Goal: Task Accomplishment & Management: Complete application form

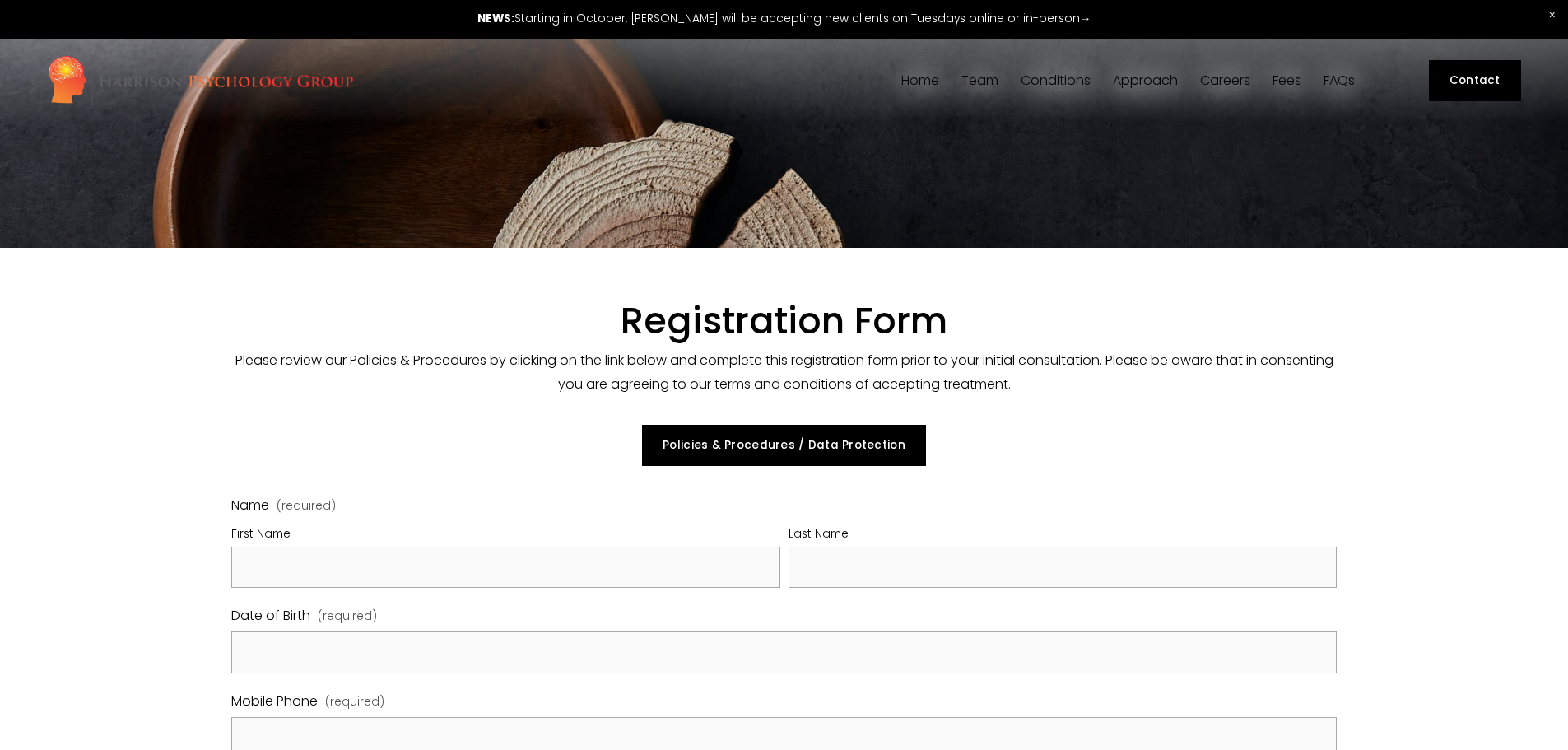
select select "GB"
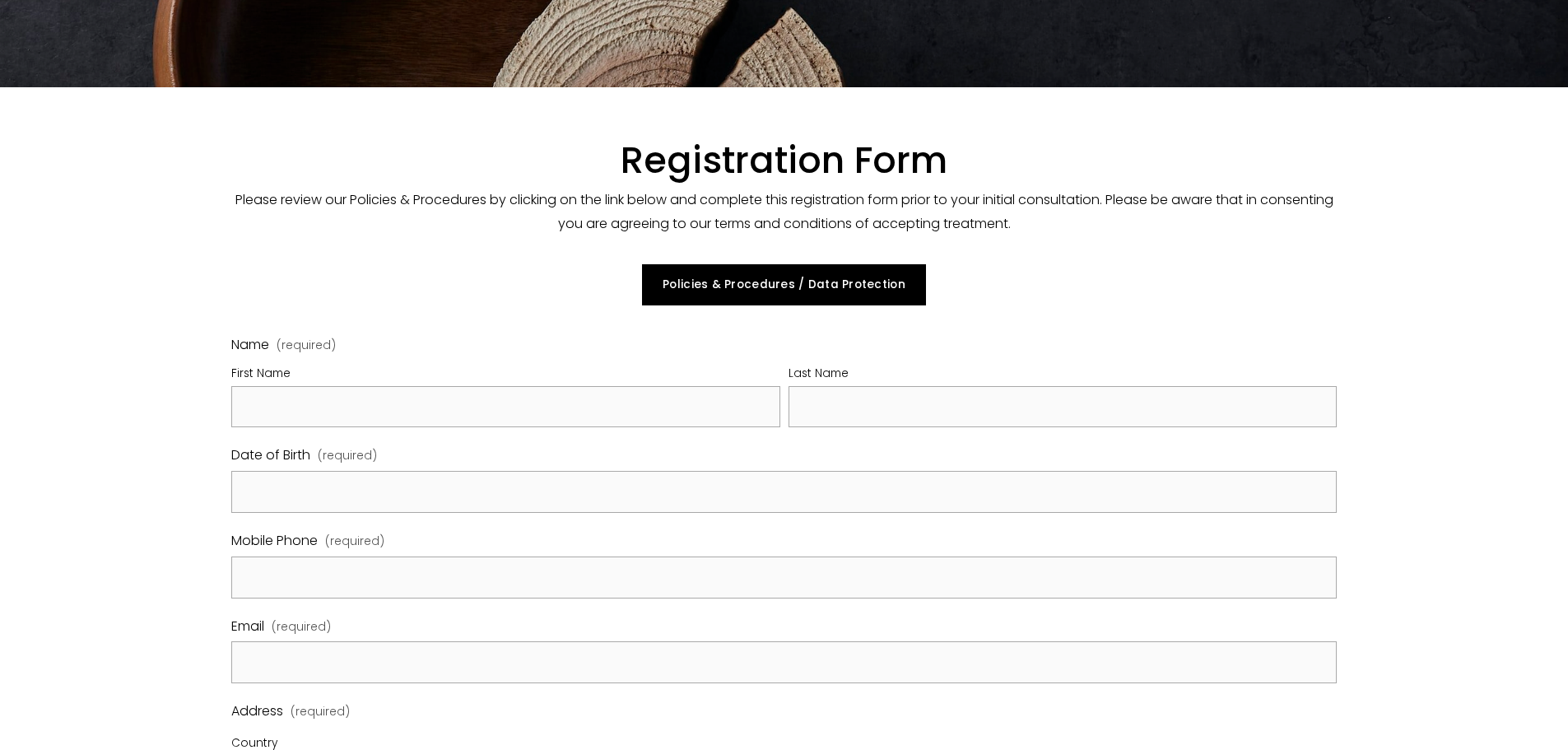
scroll to position [164, 0]
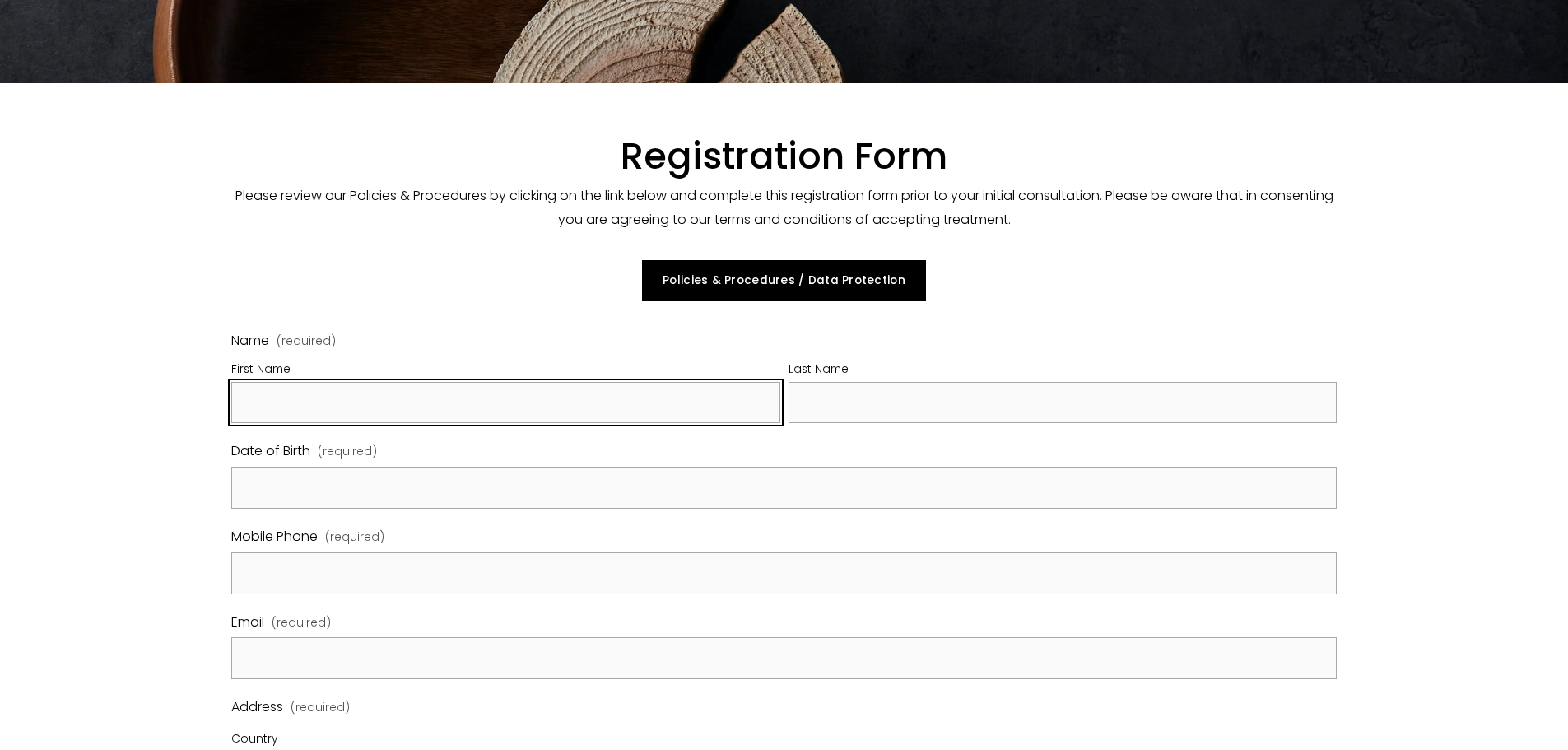
click at [434, 424] on input "First Name" at bounding box center [506, 403] width 549 height 42
type input "TEST"
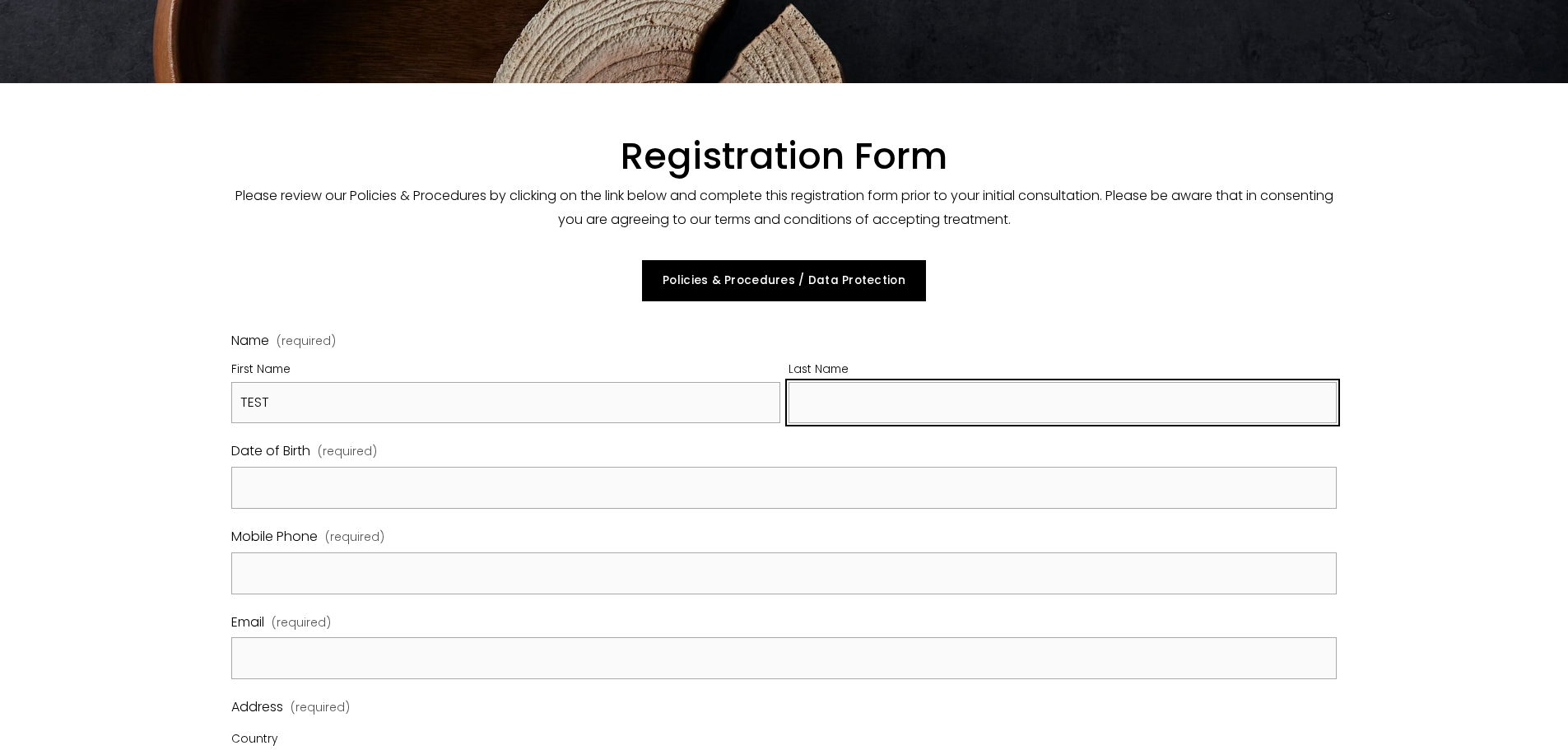
paste input "TEST"
type input "TEST"
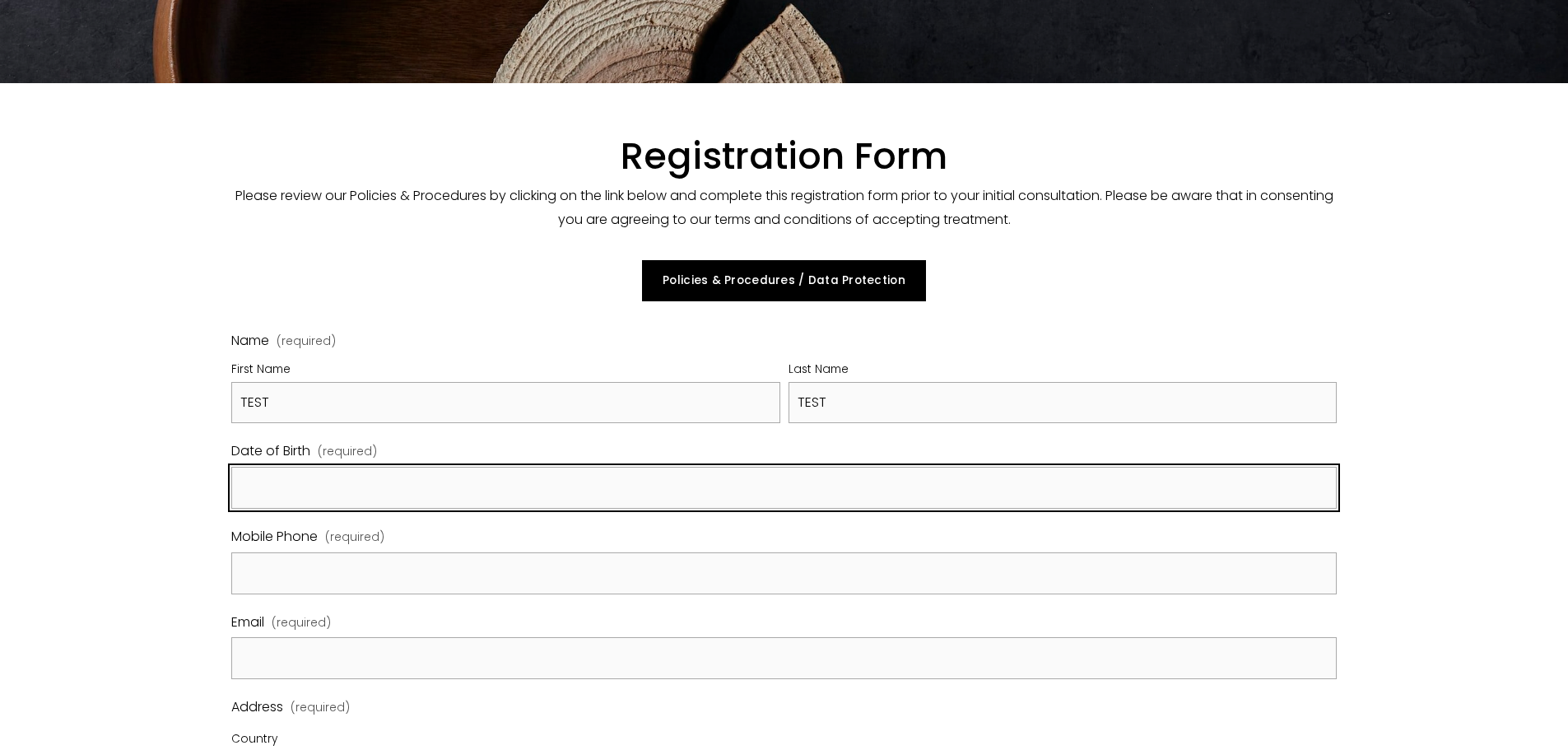
paste input "TEST"
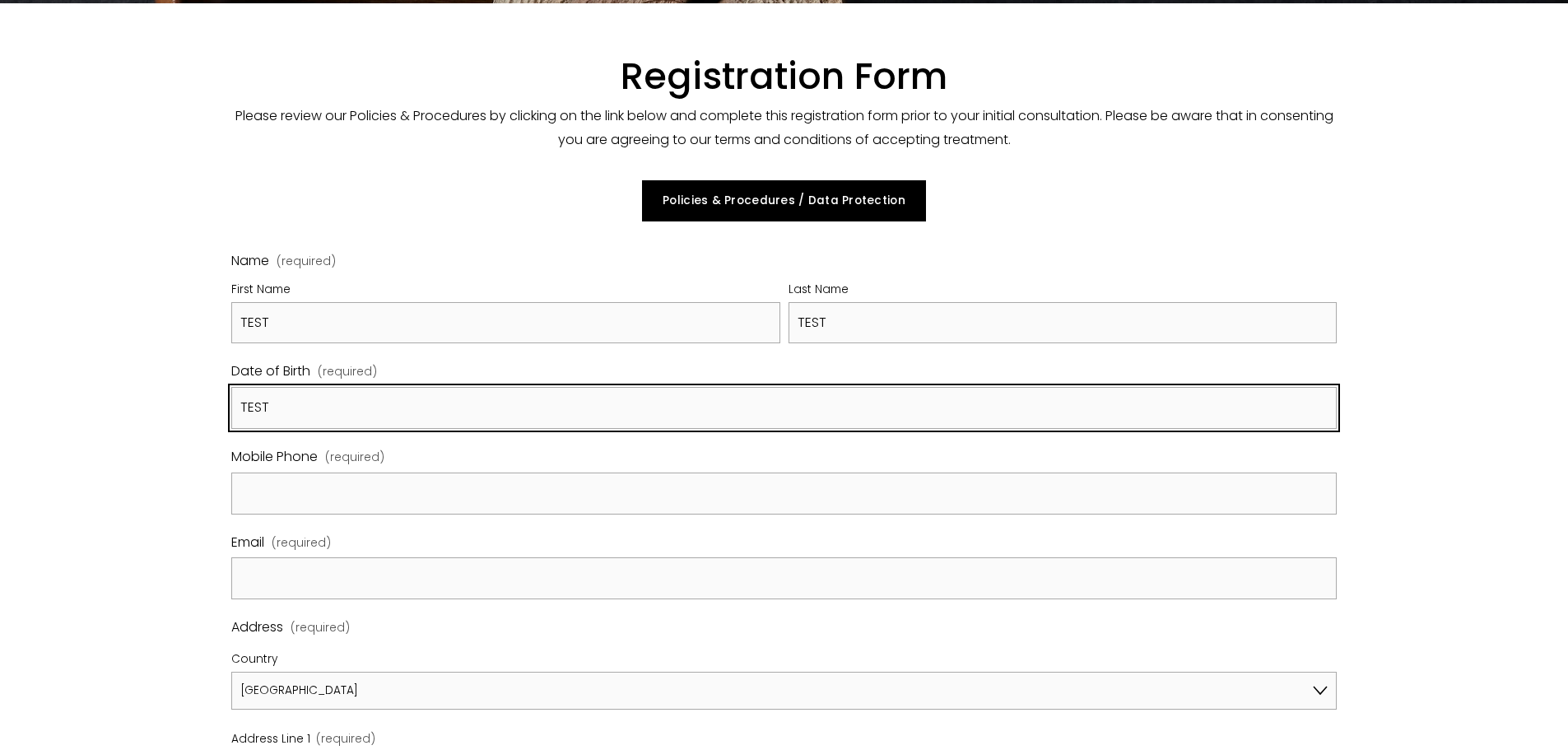
scroll to position [247, 0]
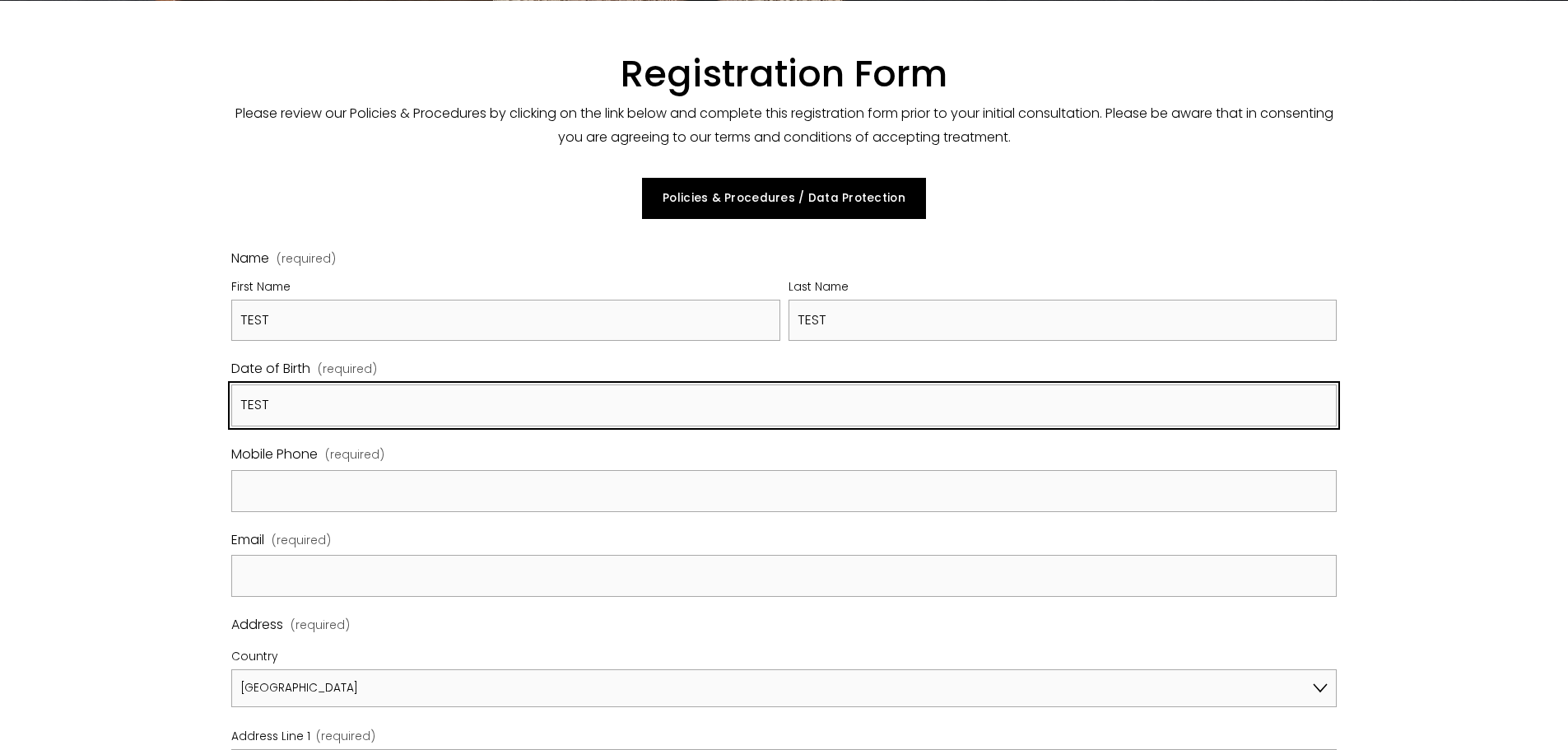
type input "TEST"
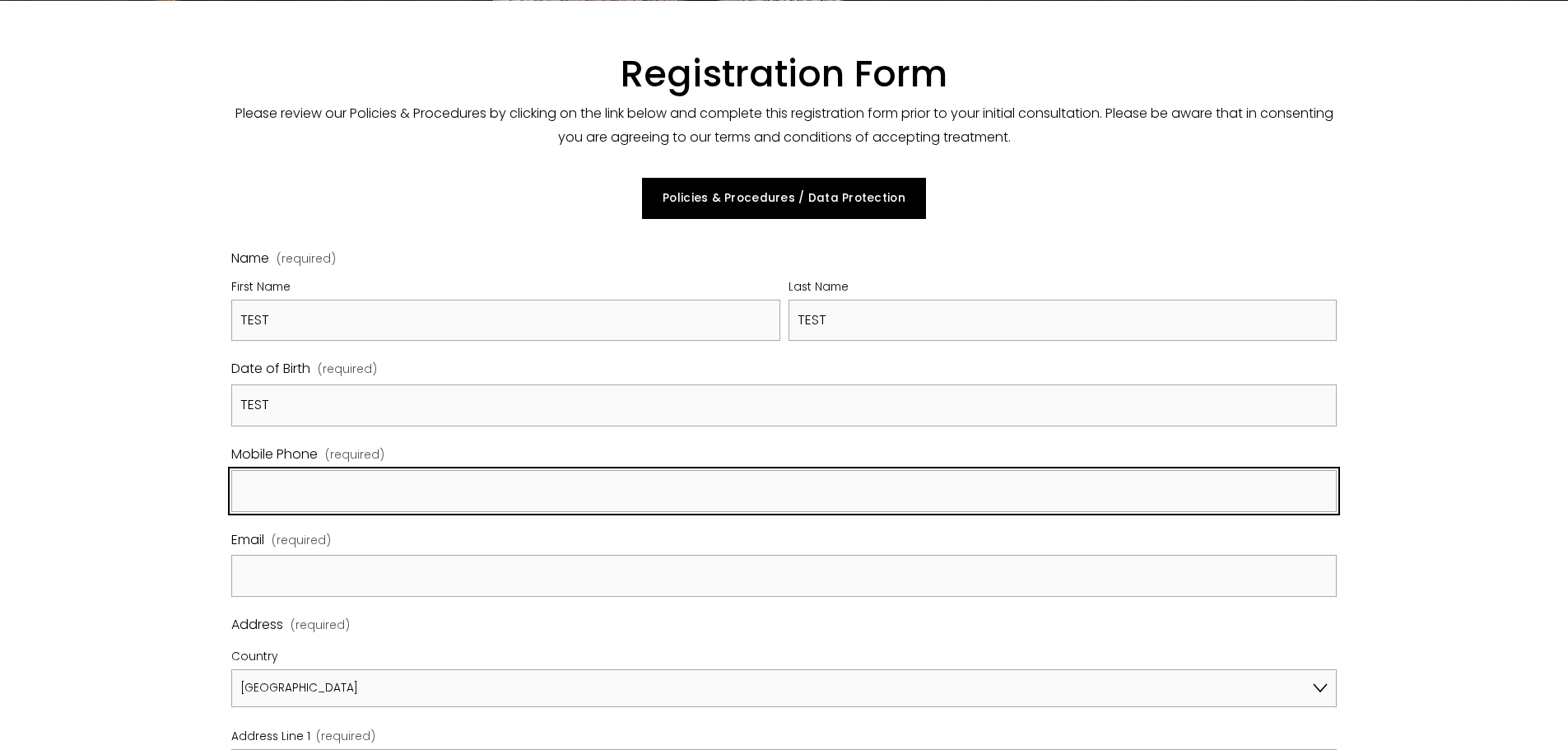
paste input "TEST"
type input "TEST"
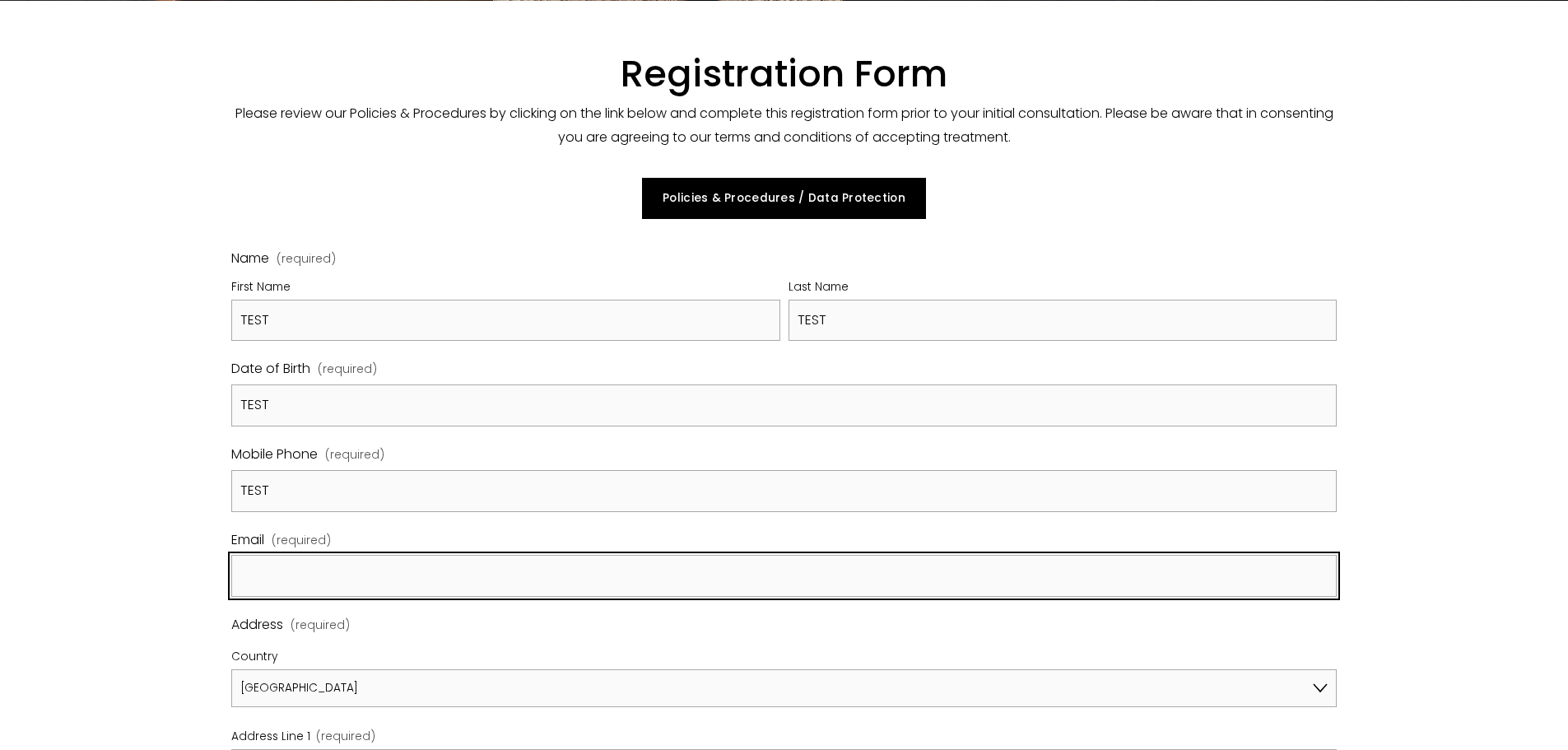
paste input "TEST"
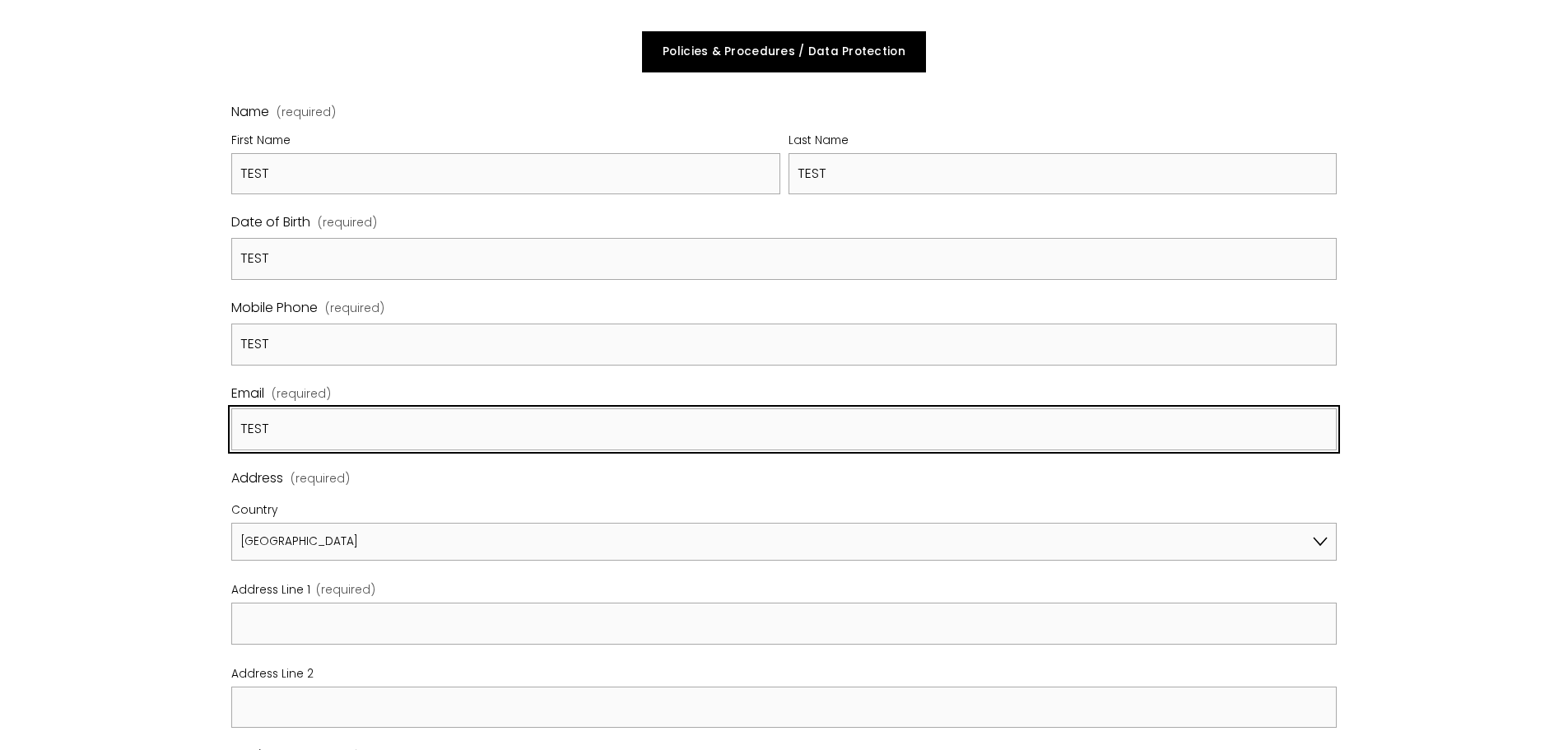
scroll to position [412, 0]
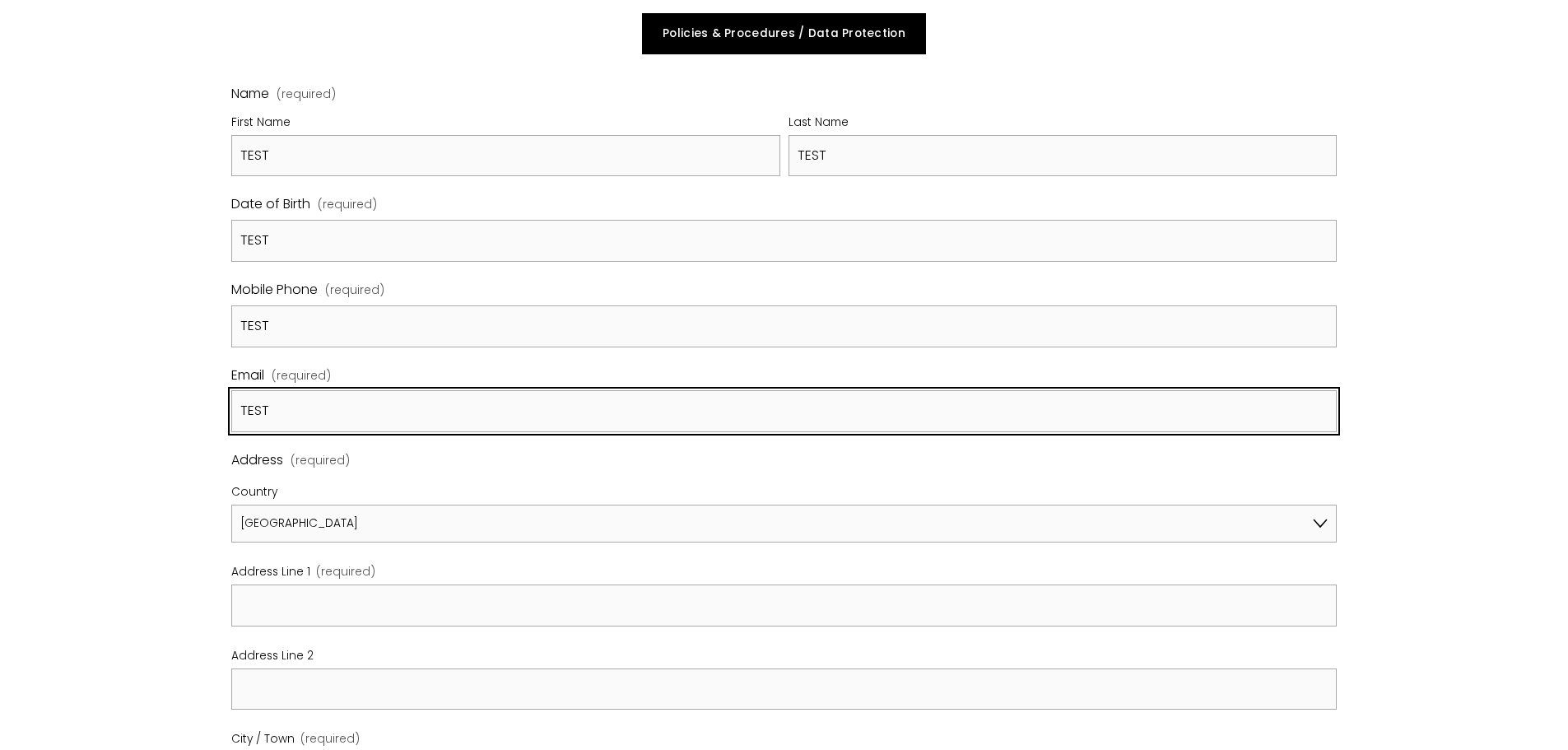
type input "TEST"
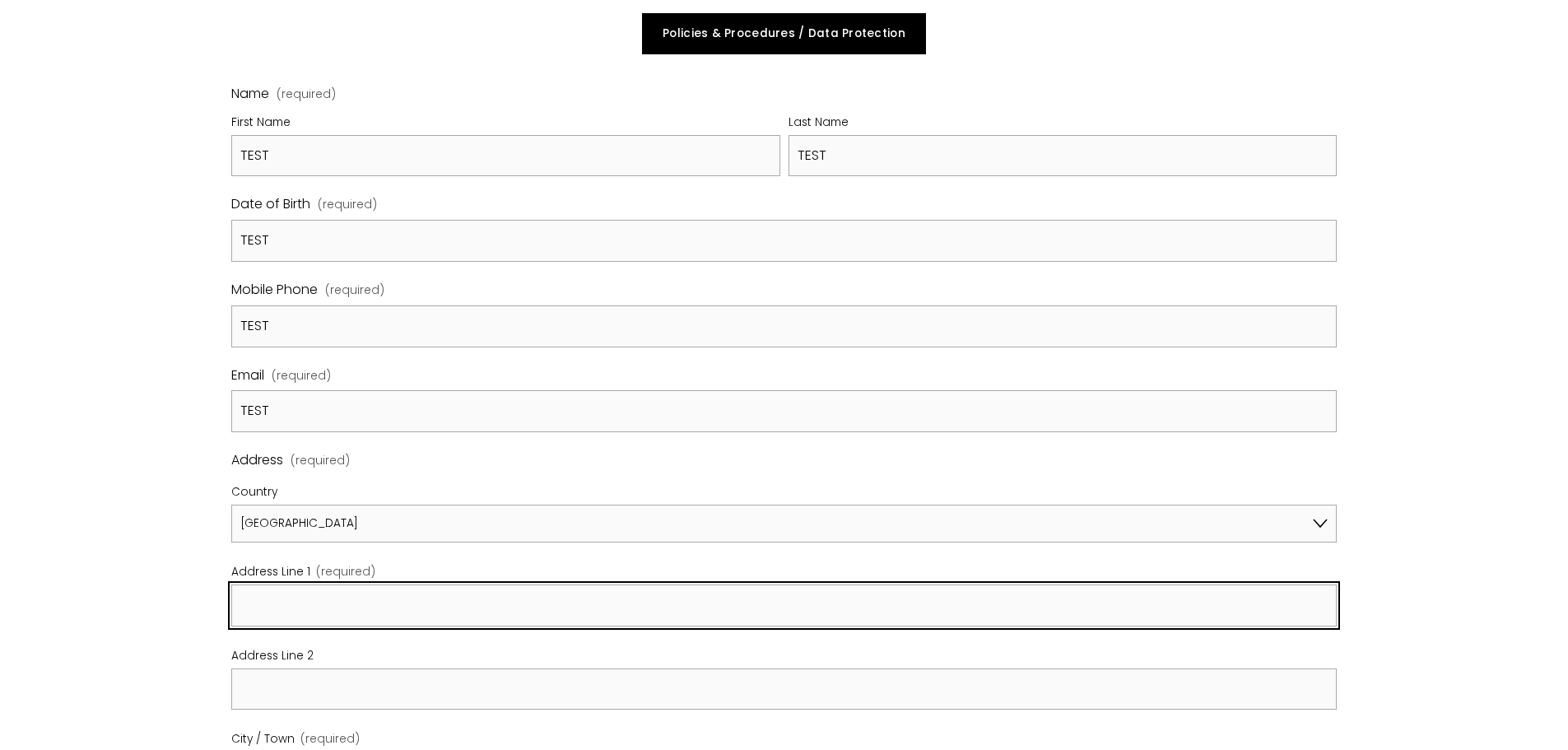
paste input "TEST"
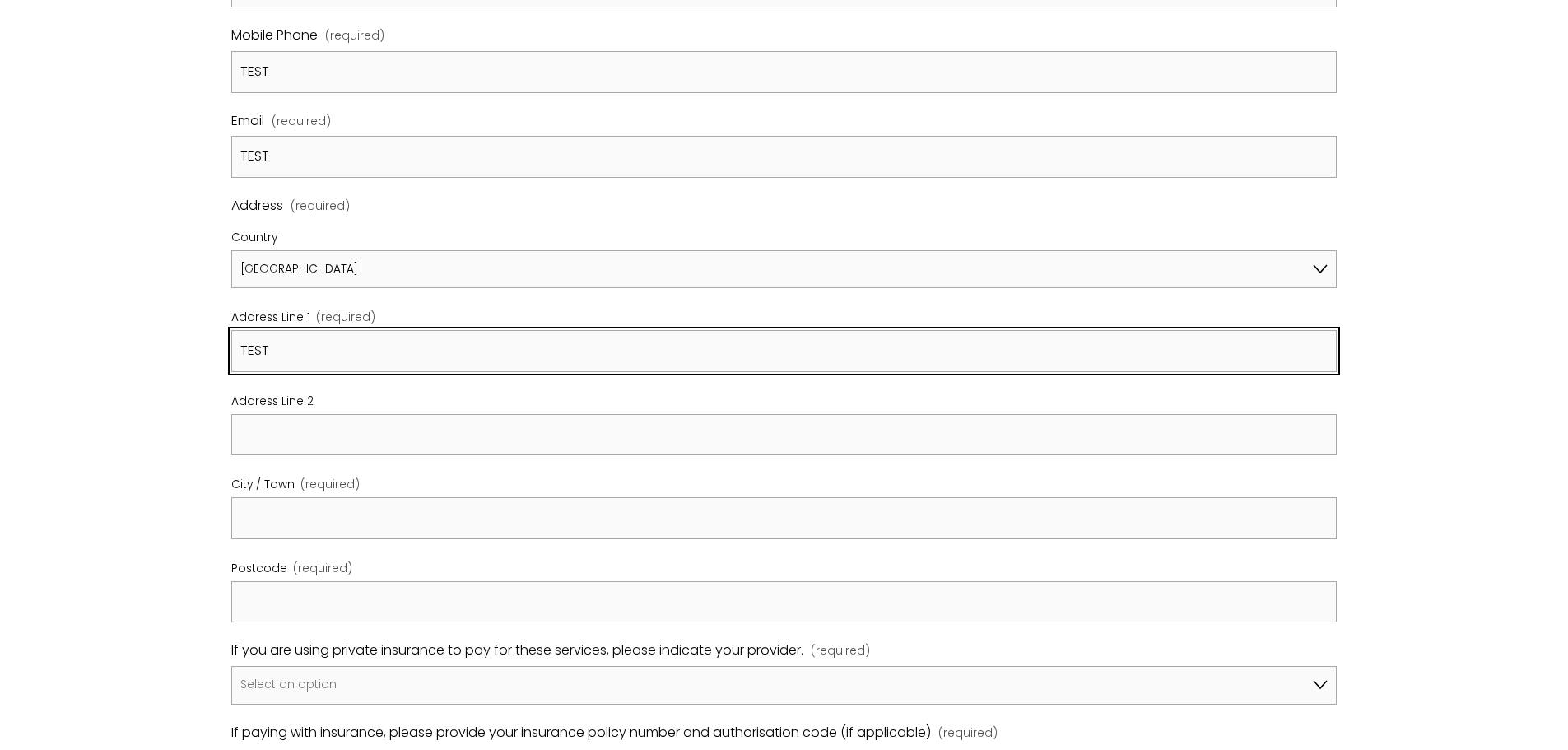
scroll to position [741, 0]
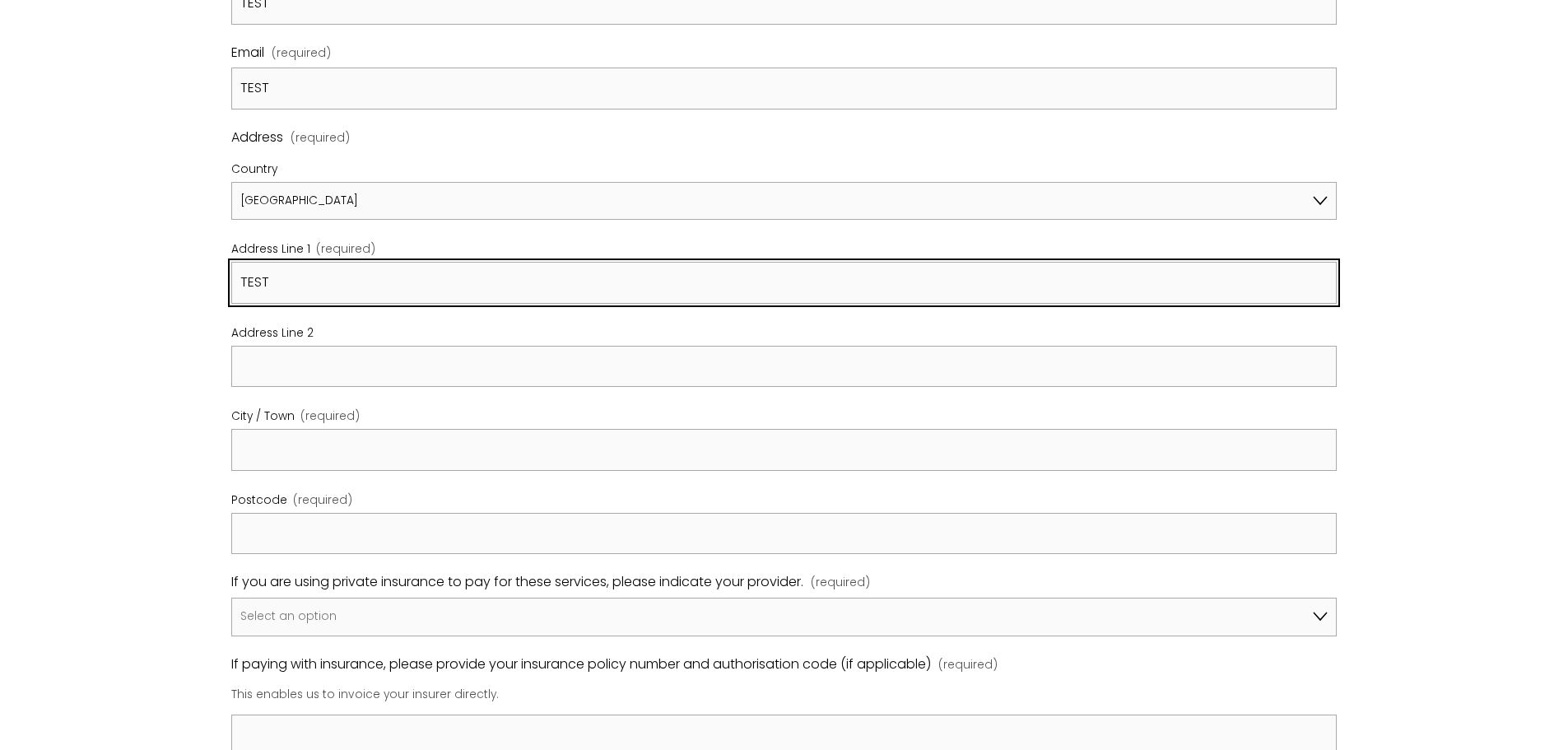
type input "TEST"
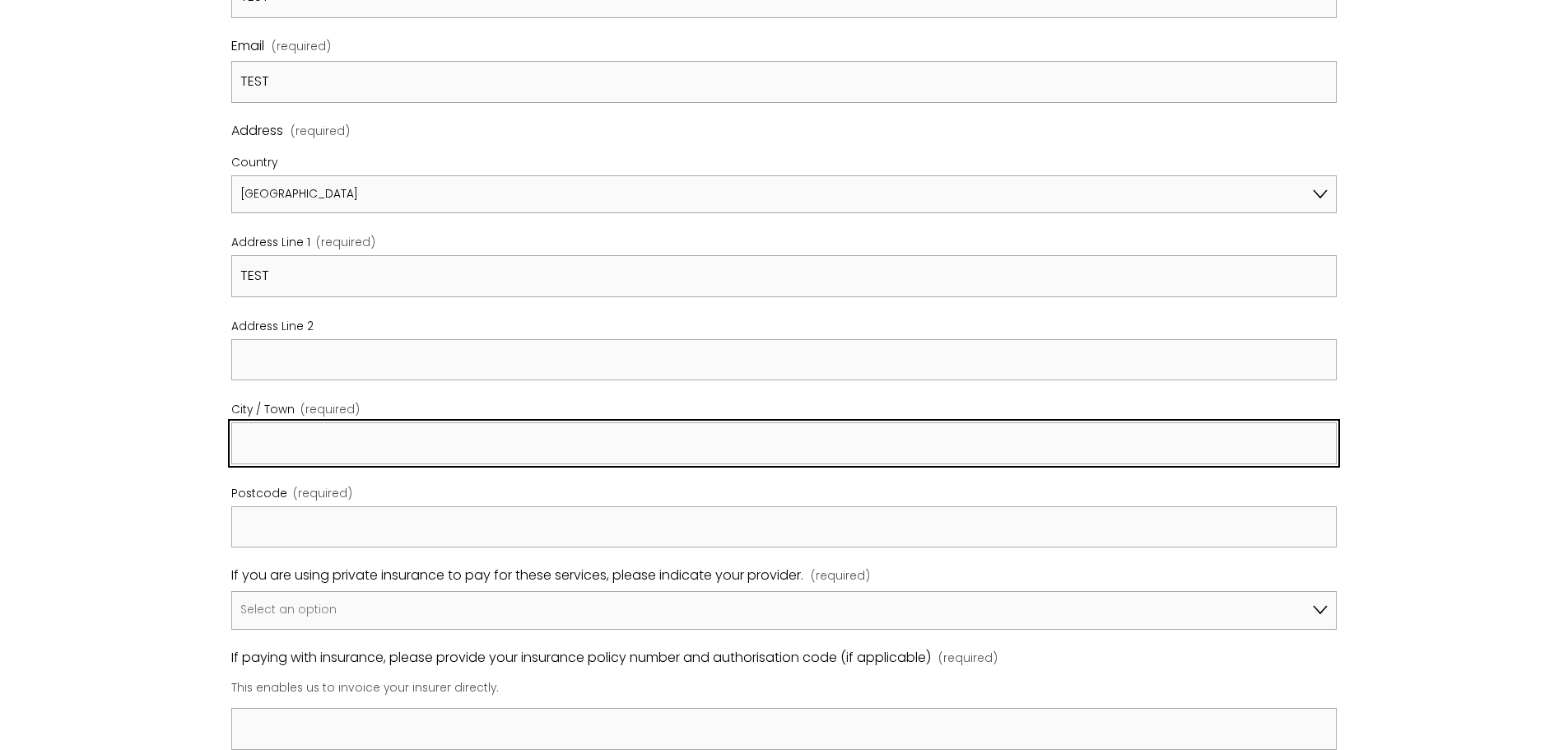
paste input "TEST"
type input "TEST"
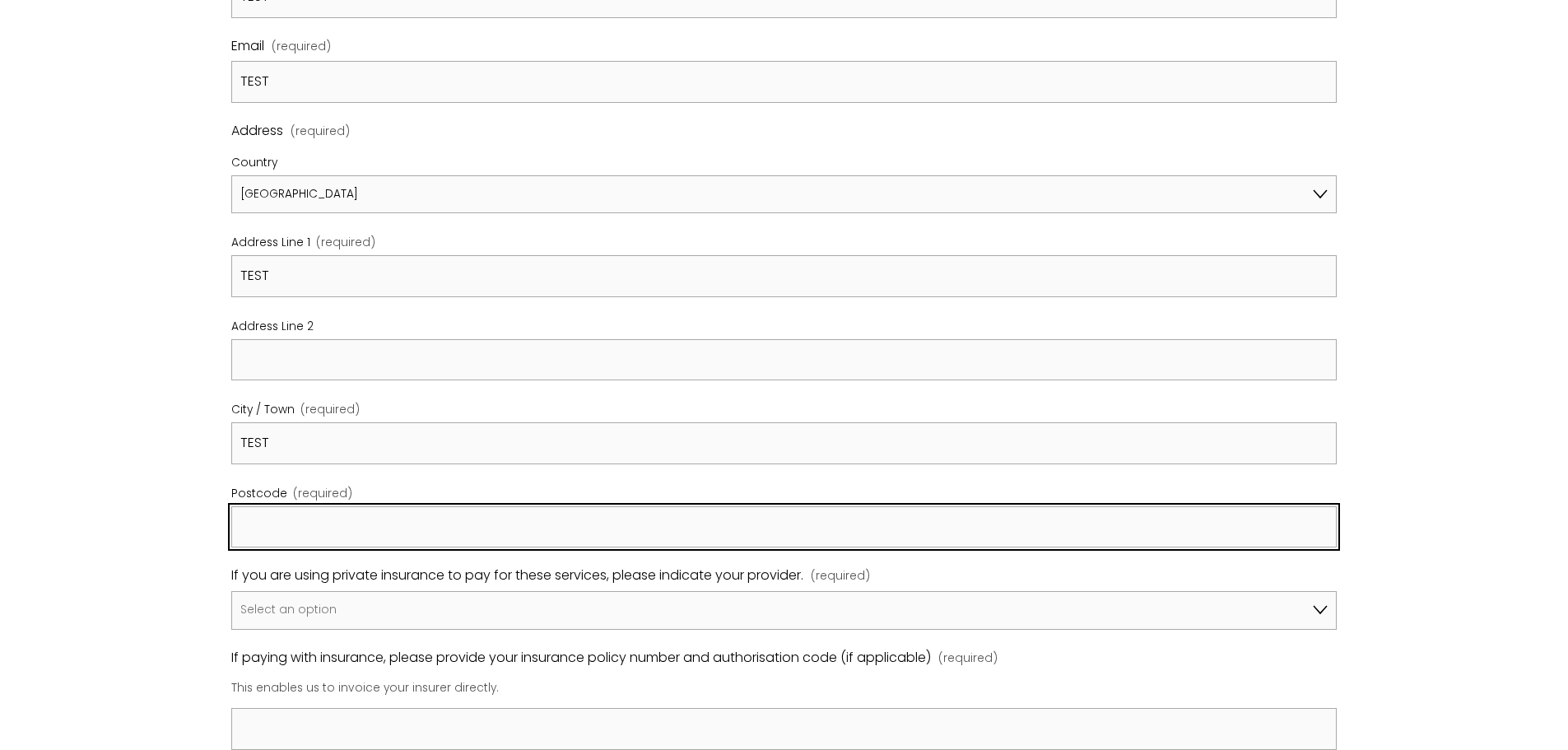
paste input "TEST"
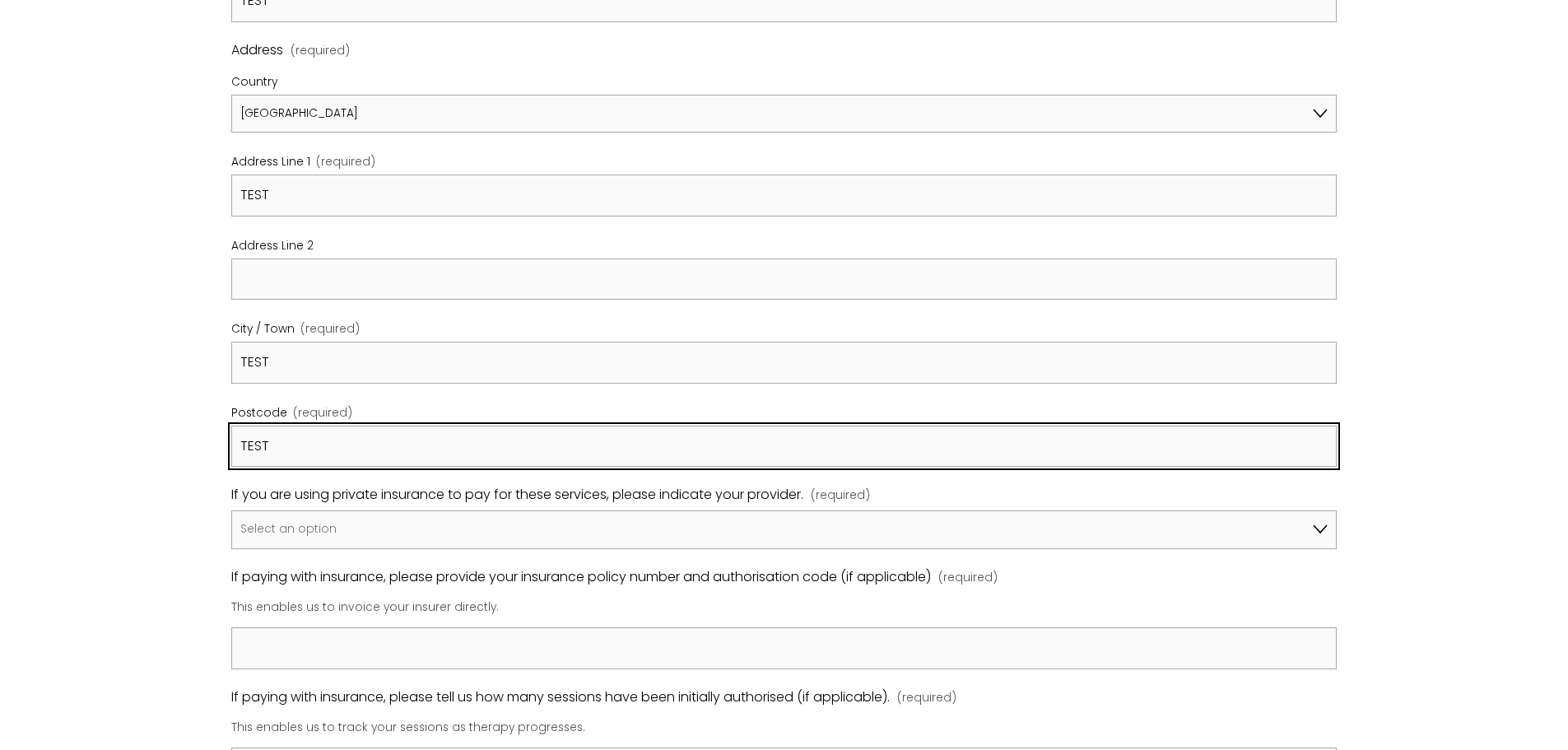
scroll to position [823, 0]
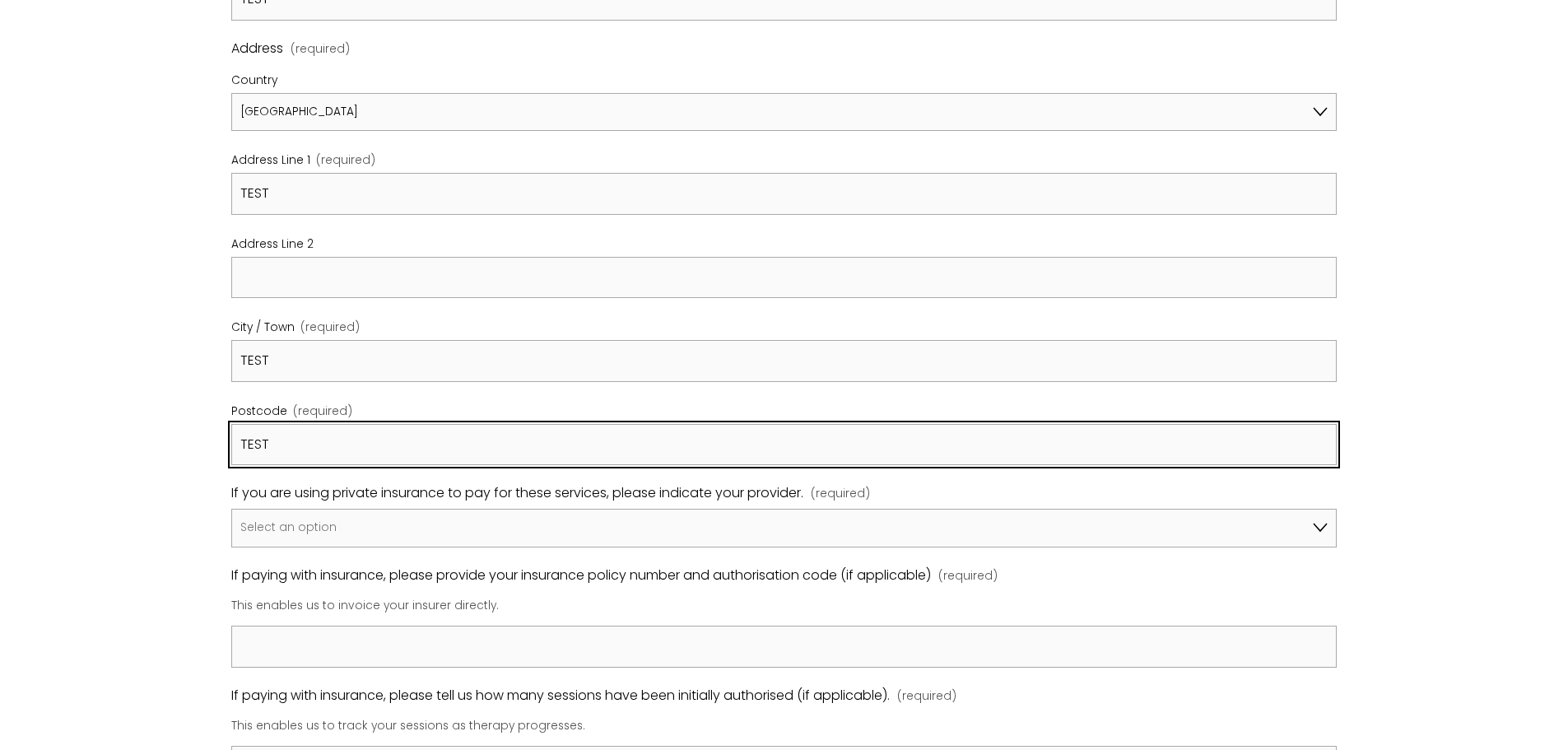
type input "TEST"
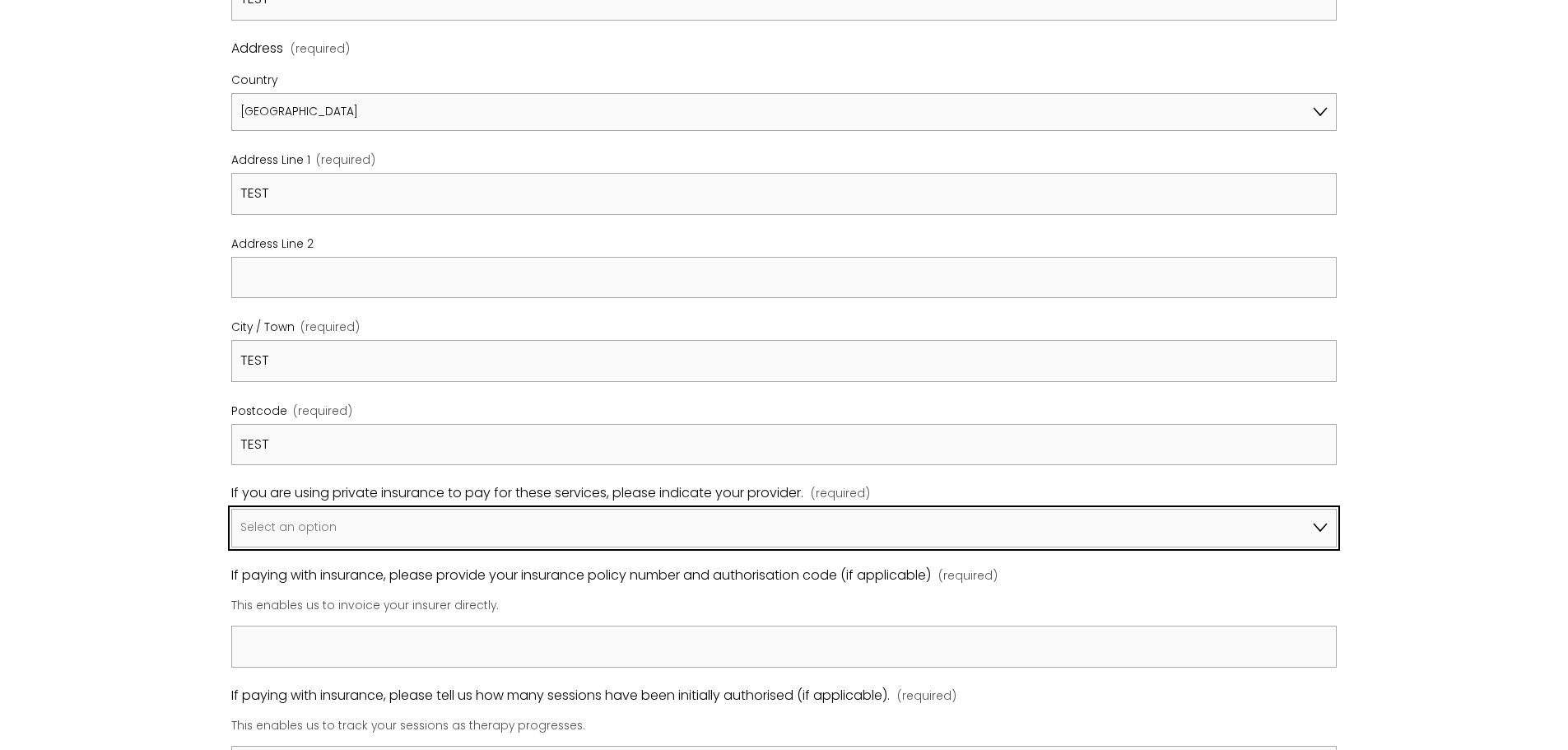
click at [486, 547] on select "Select an option I am not using insurance Axa Aviva Bupa Cigna Healix Vitality …" at bounding box center [784, 528] width 1106 height 39
select select "Bupa"
click at [231, 538] on select "Select an option I am not using insurance Axa Aviva Bupa Cigna Healix Vitality …" at bounding box center [784, 528] width 1106 height 39
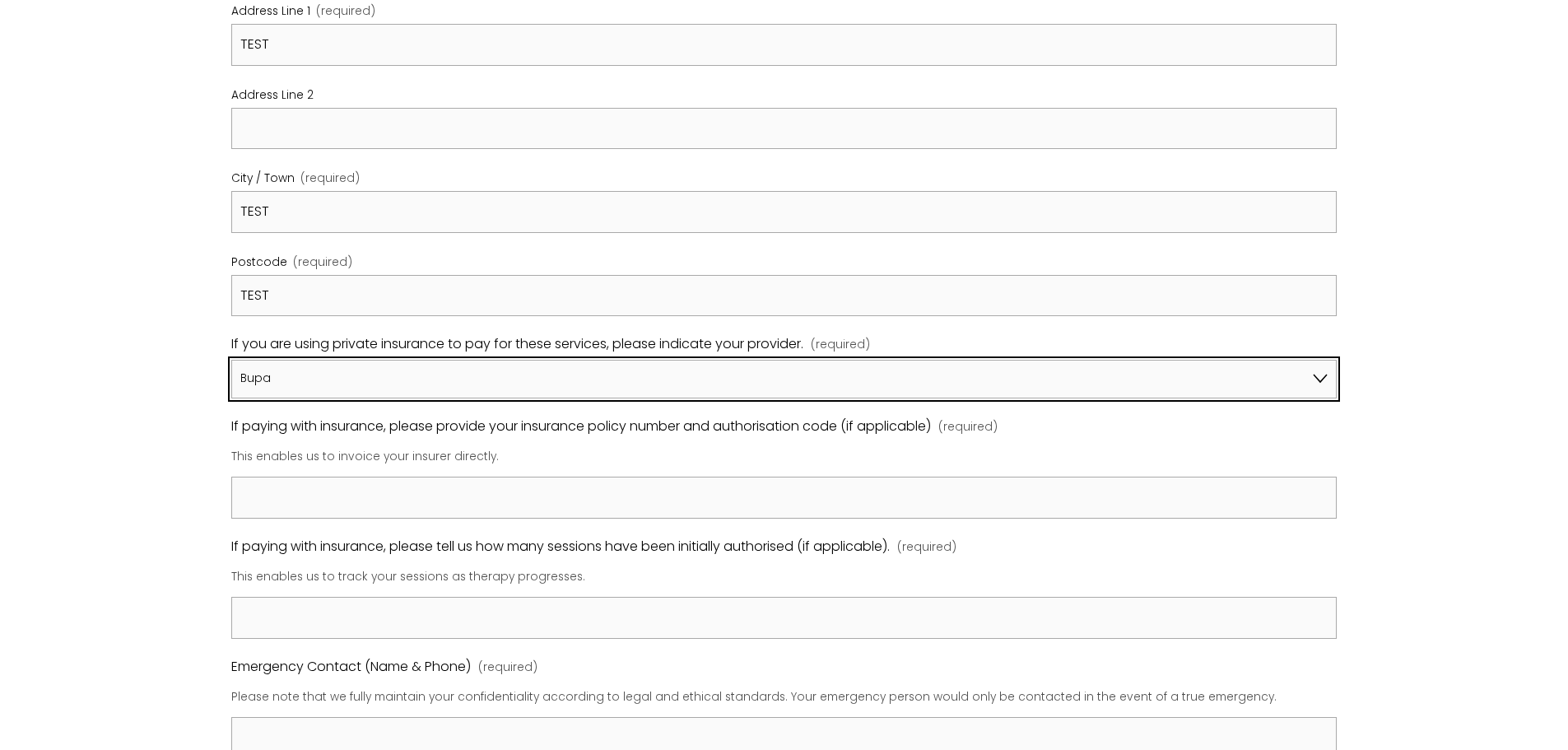
scroll to position [988, 0]
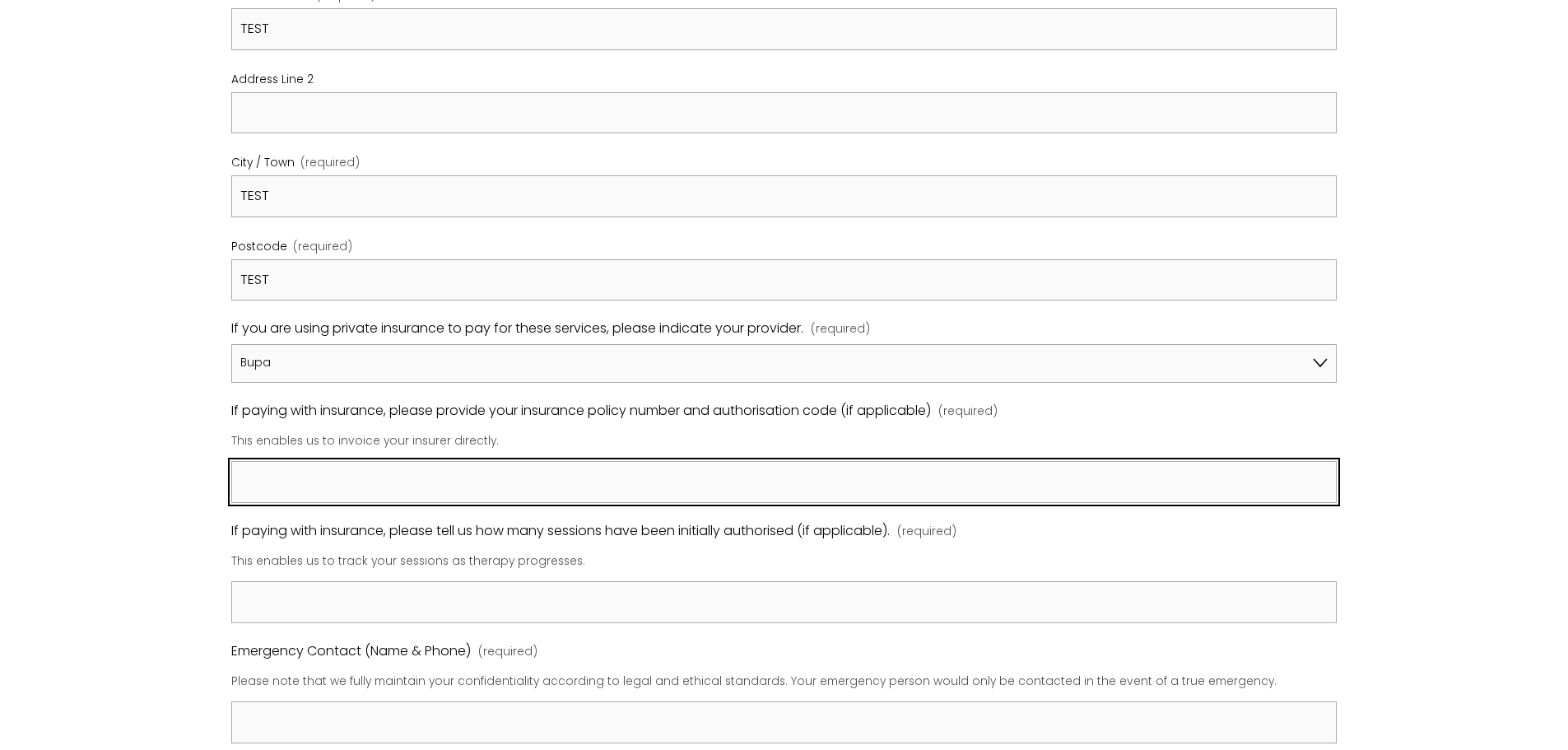
paste input "TEST"
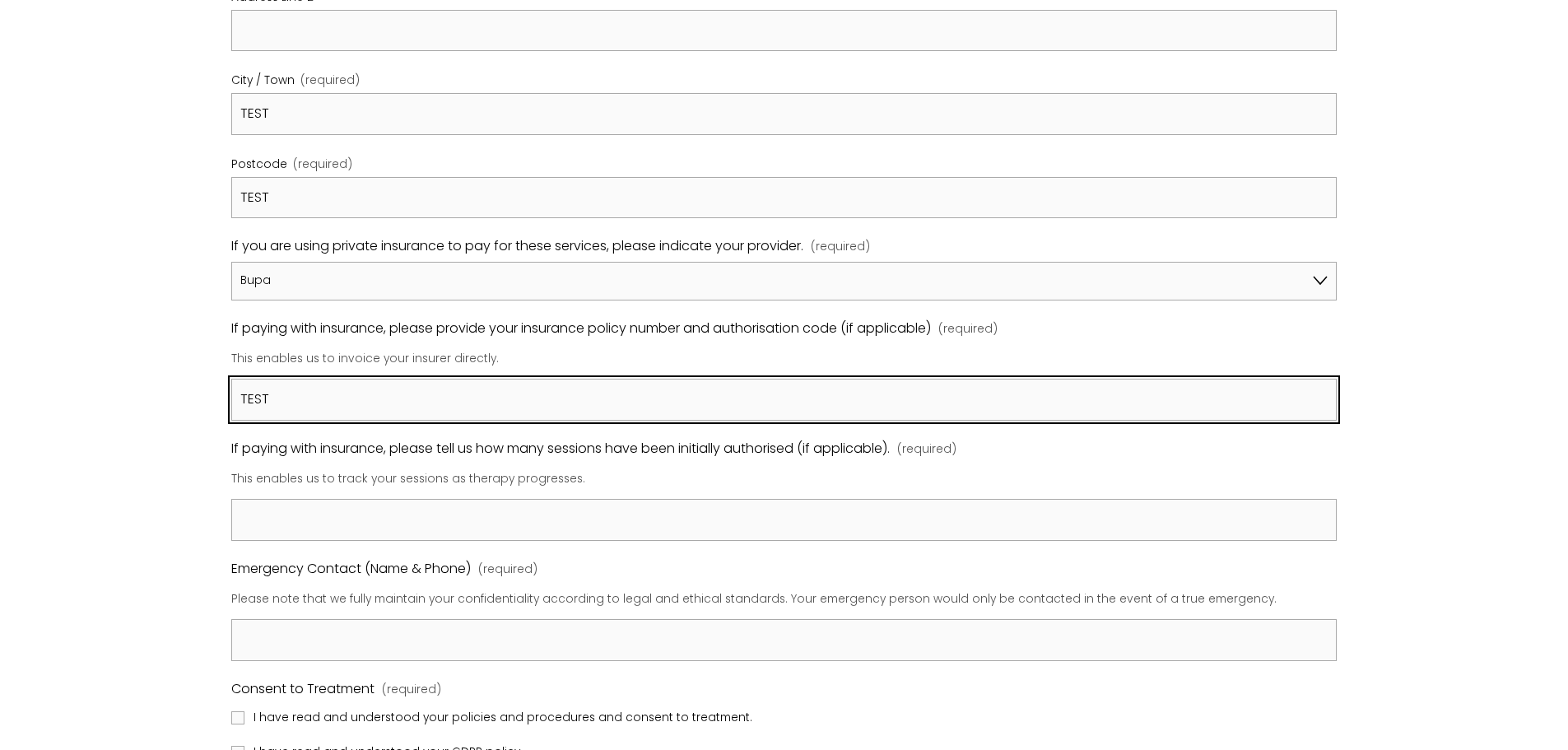
type input "TEST"
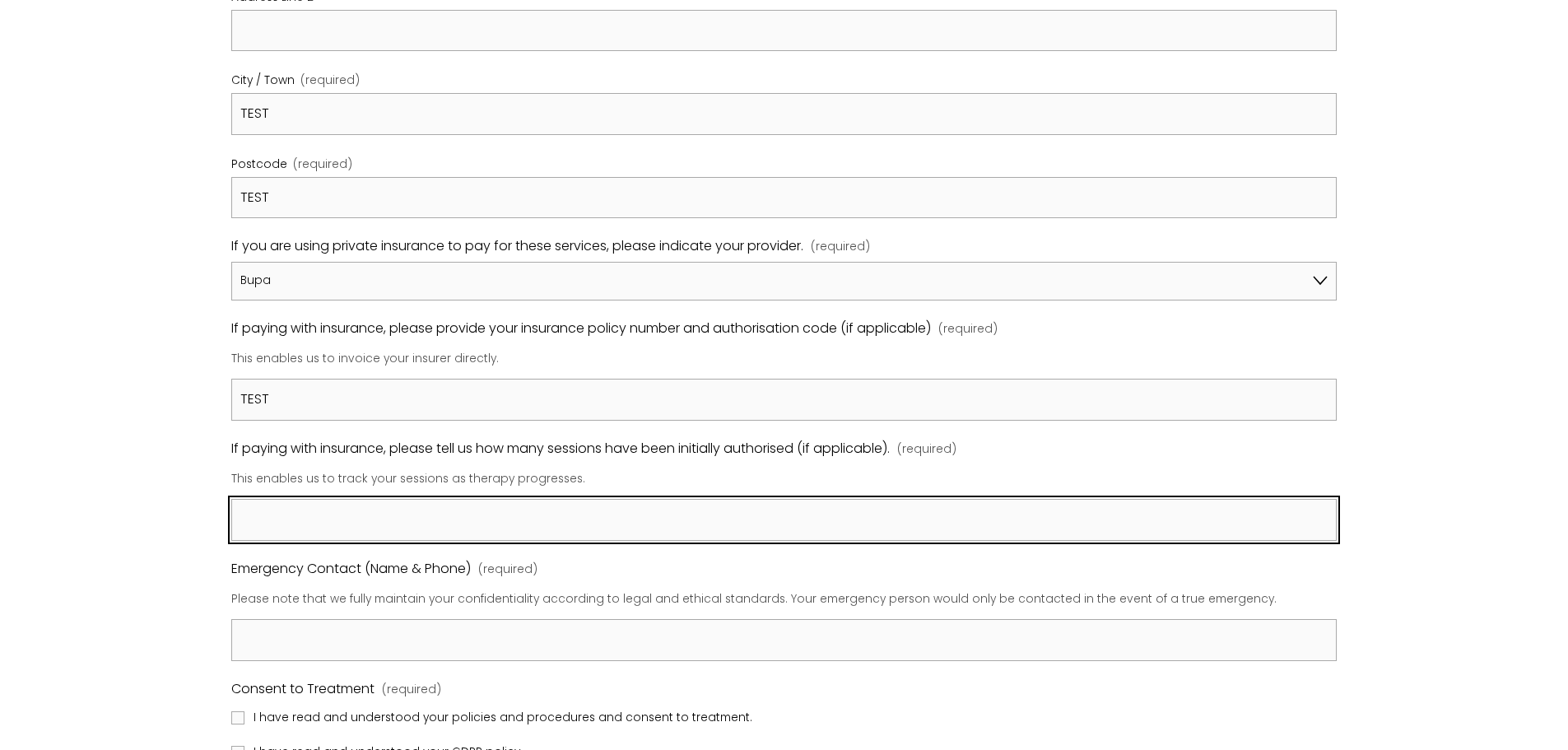
paste input "TEST"
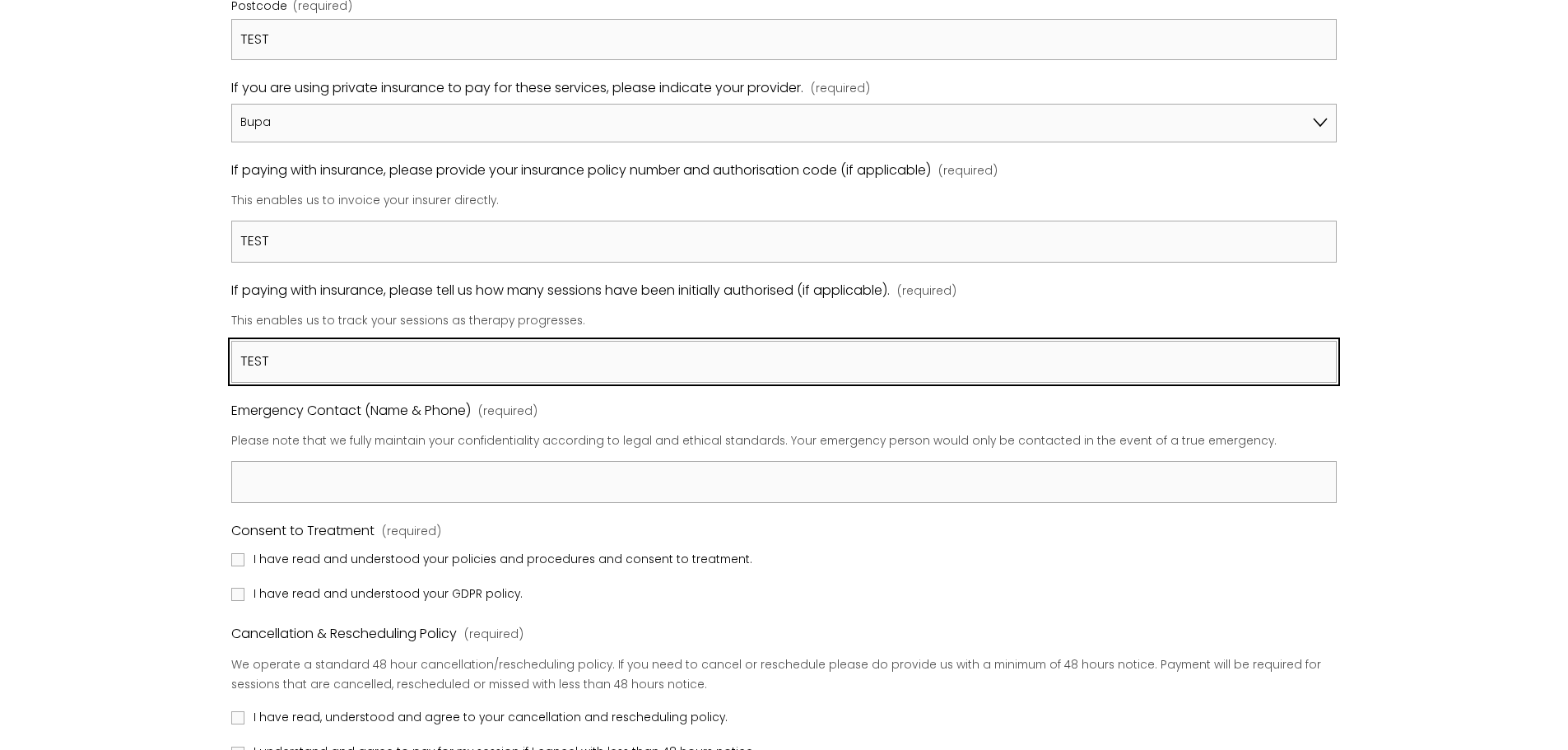
type input "TEST"
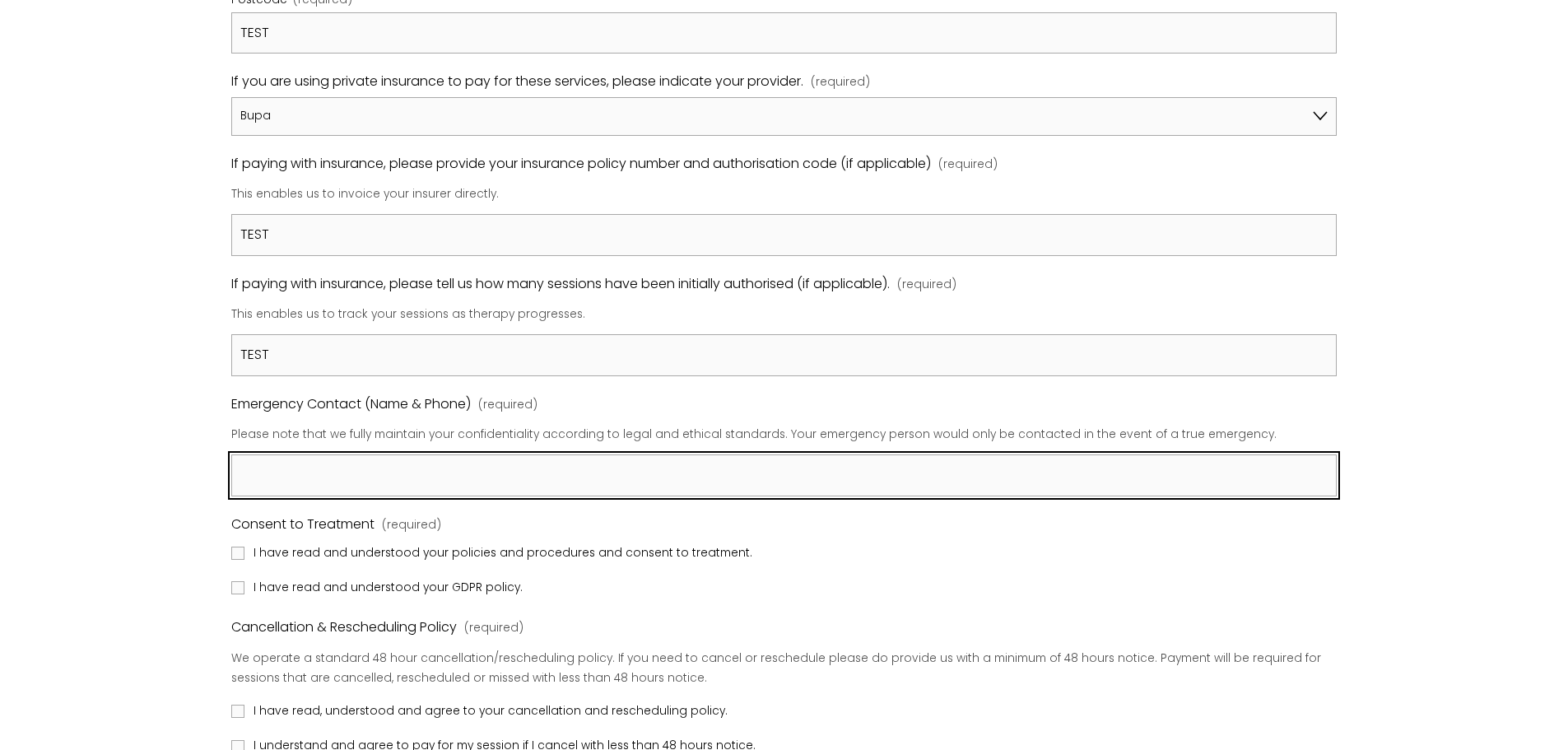
paste input "TEST"
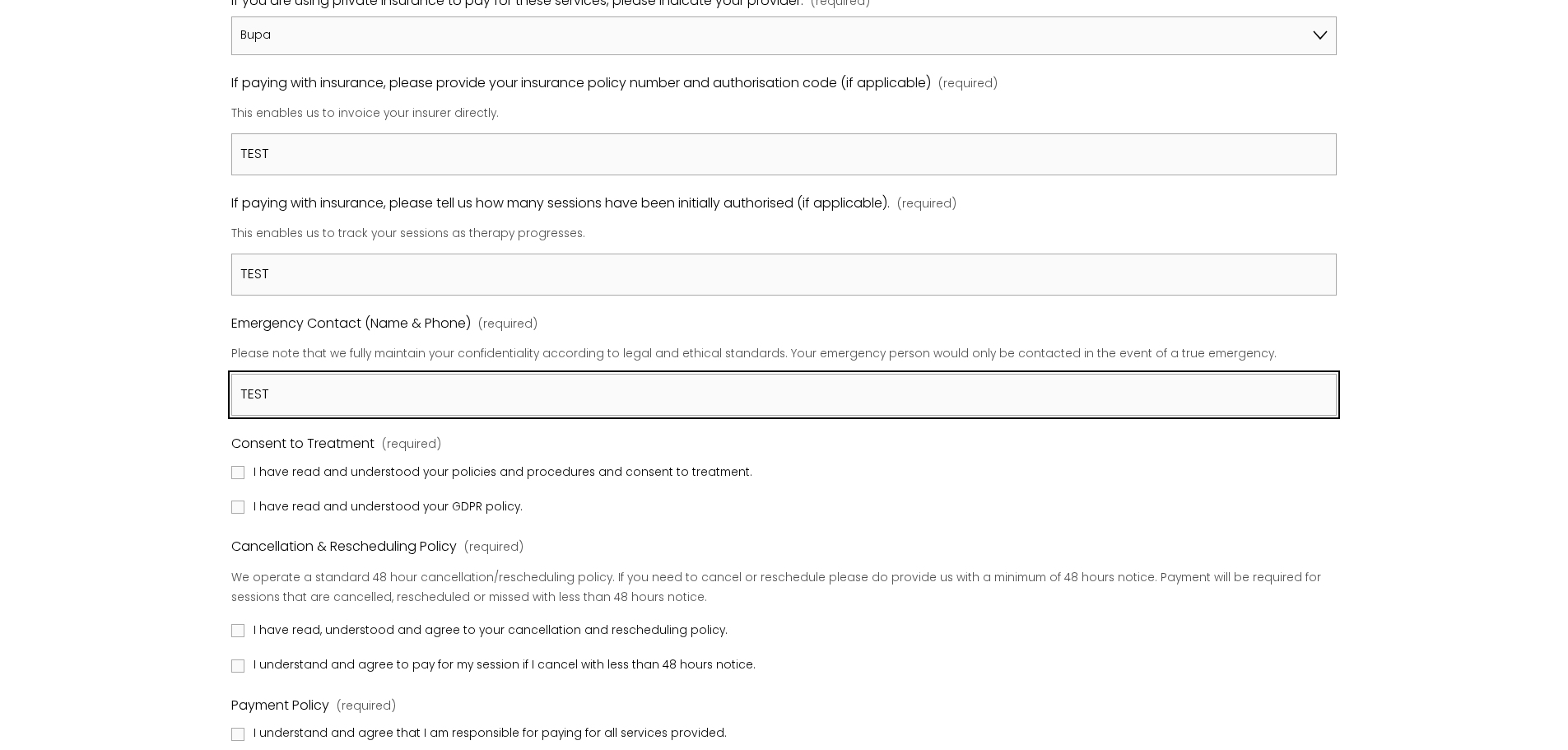
scroll to position [1317, 0]
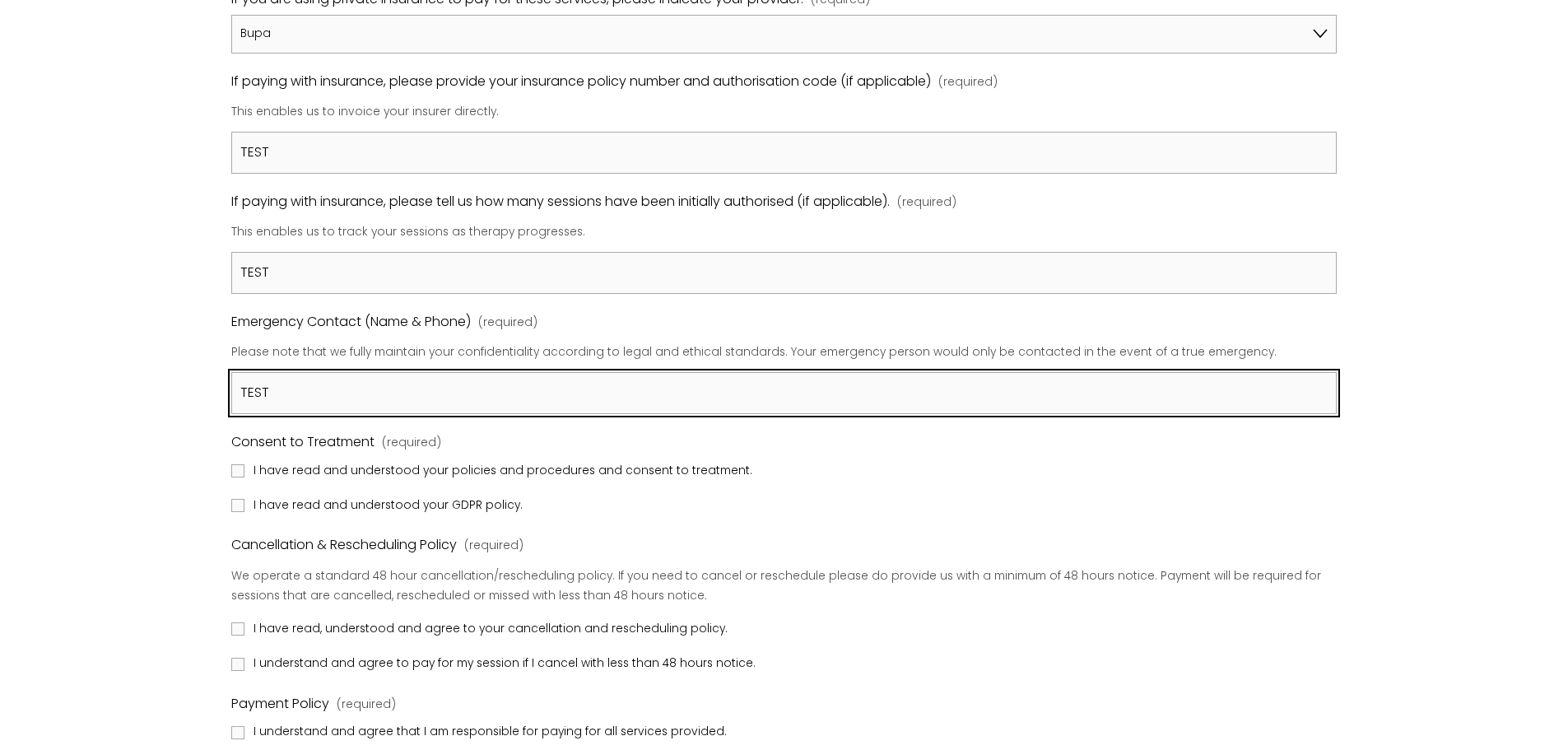
type input "TEST"
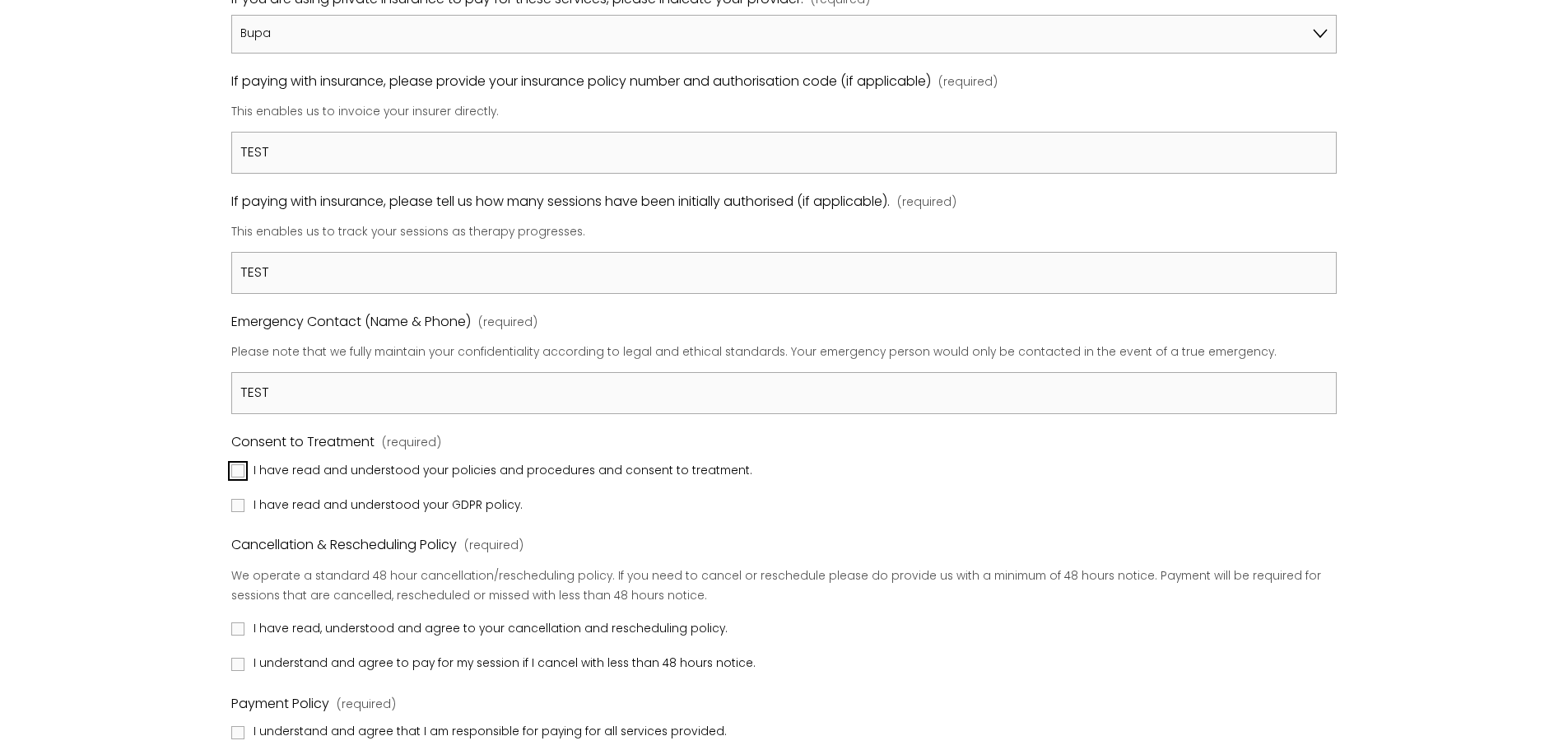
click at [241, 478] on input "I have read and understood your policies and procedures and consent to treatmen…" at bounding box center [238, 471] width 14 height 14
checkbox input "true"
click at [233, 512] on input "I have read and understood your GDPR policy." at bounding box center [238, 505] width 14 height 14
checkbox input "true"
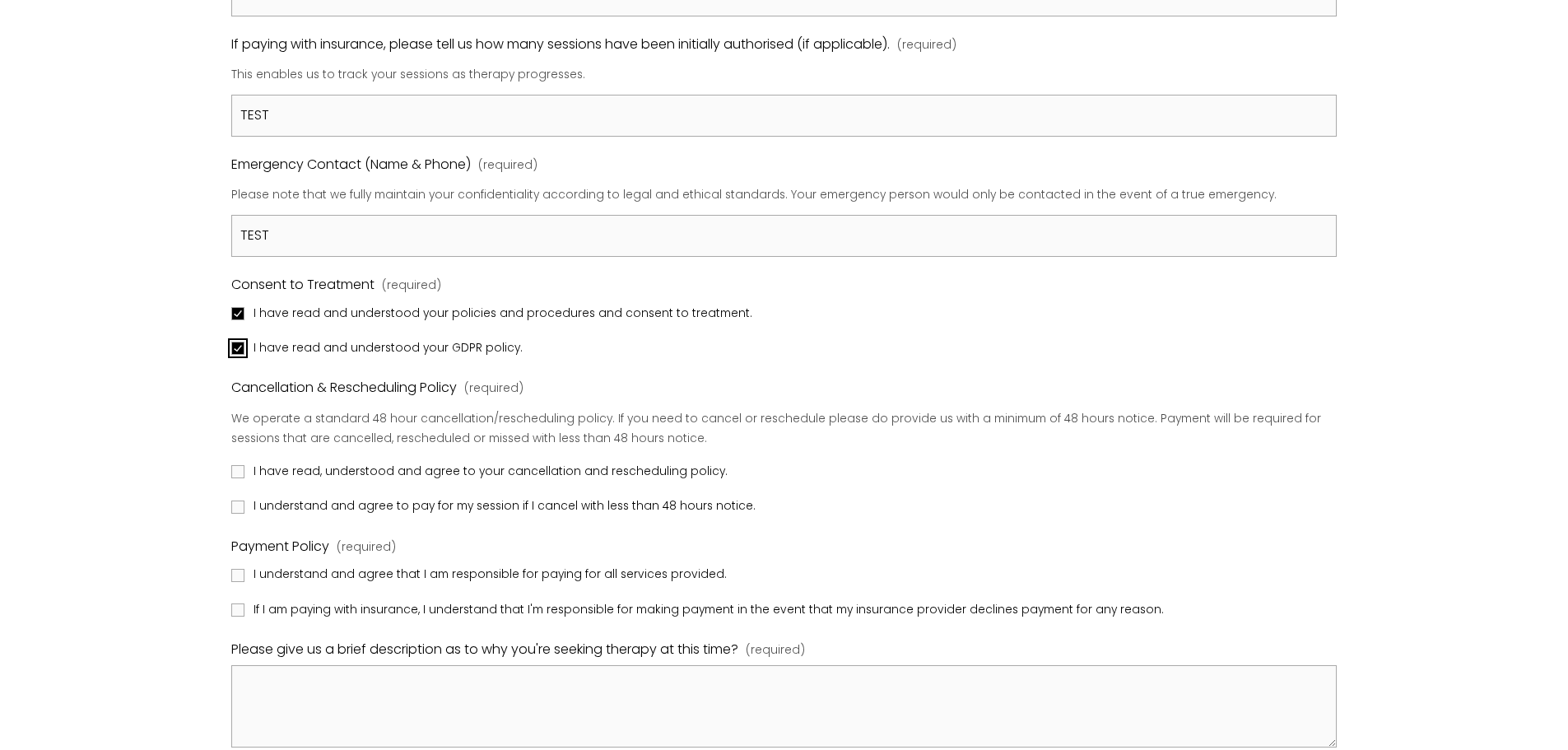
scroll to position [1482, 0]
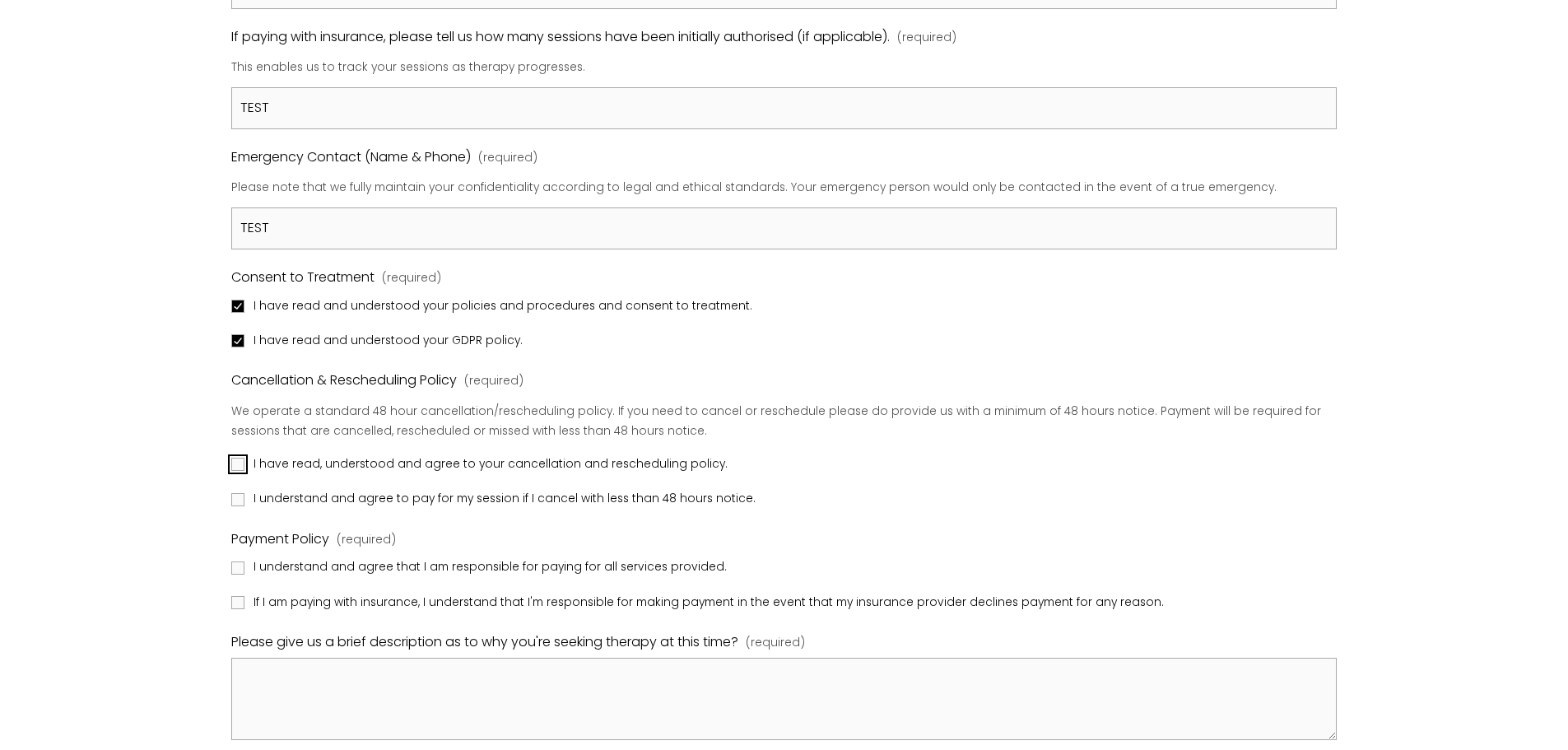
click at [237, 471] on input "I have read, understood and agree to your cancellation and rescheduling policy." at bounding box center [238, 464] width 14 height 14
checkbox input "true"
click at [235, 510] on label "I understand and agree to pay for my session if I cancel with less than 48 hour…" at bounding box center [495, 499] width 527 height 21
click at [235, 506] on input "I understand and agree to pay for my session if I cancel with less than 48 hour…" at bounding box center [238, 500] width 14 height 14
checkbox input "true"
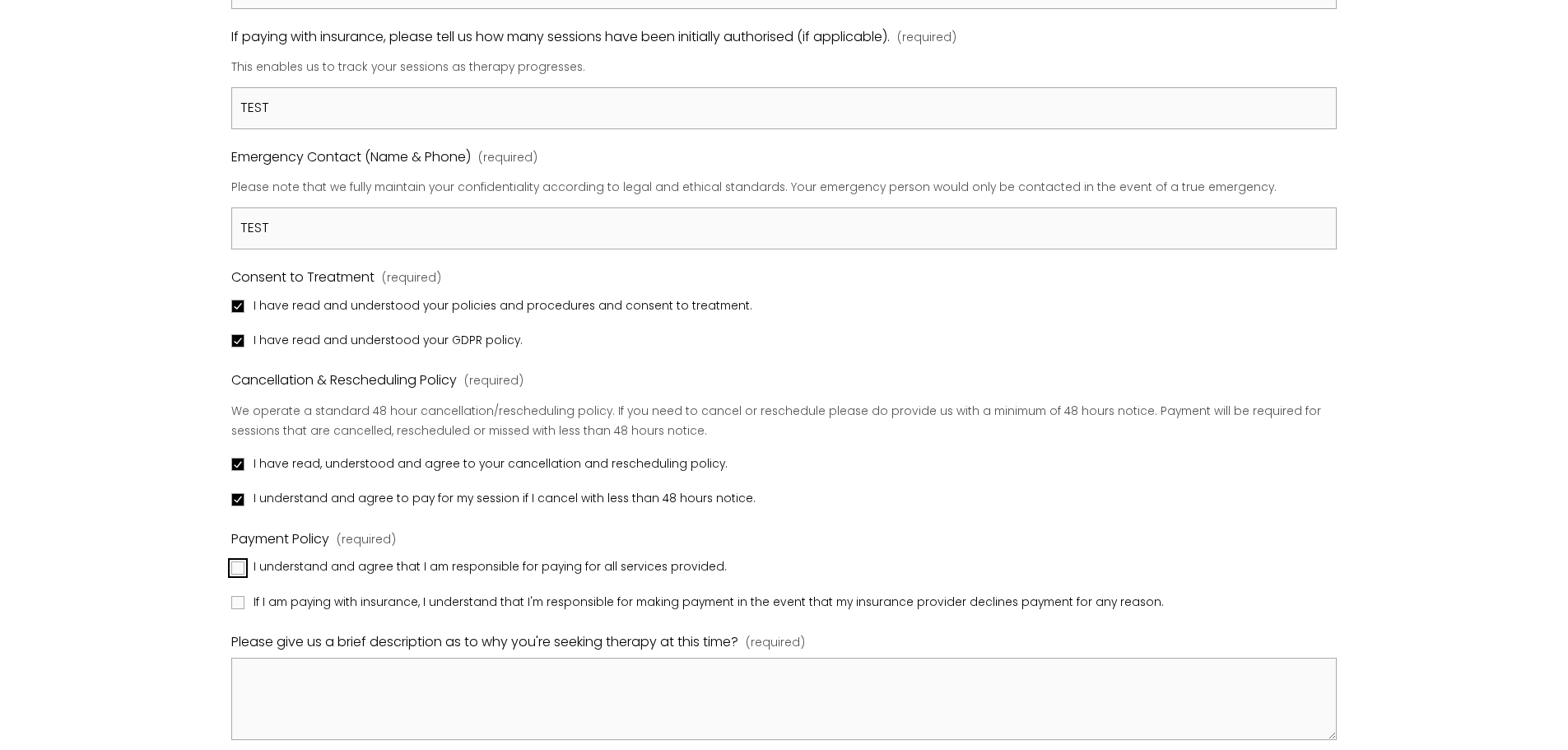
click at [232, 575] on input "I understand and agree that I am responsible for paying for all services provid…" at bounding box center [238, 567] width 14 height 14
checkbox input "true"
click at [244, 609] on input "If I am paying with insurance, I understand that I'm responsible for making pay…" at bounding box center [238, 603] width 14 height 14
checkbox input "true"
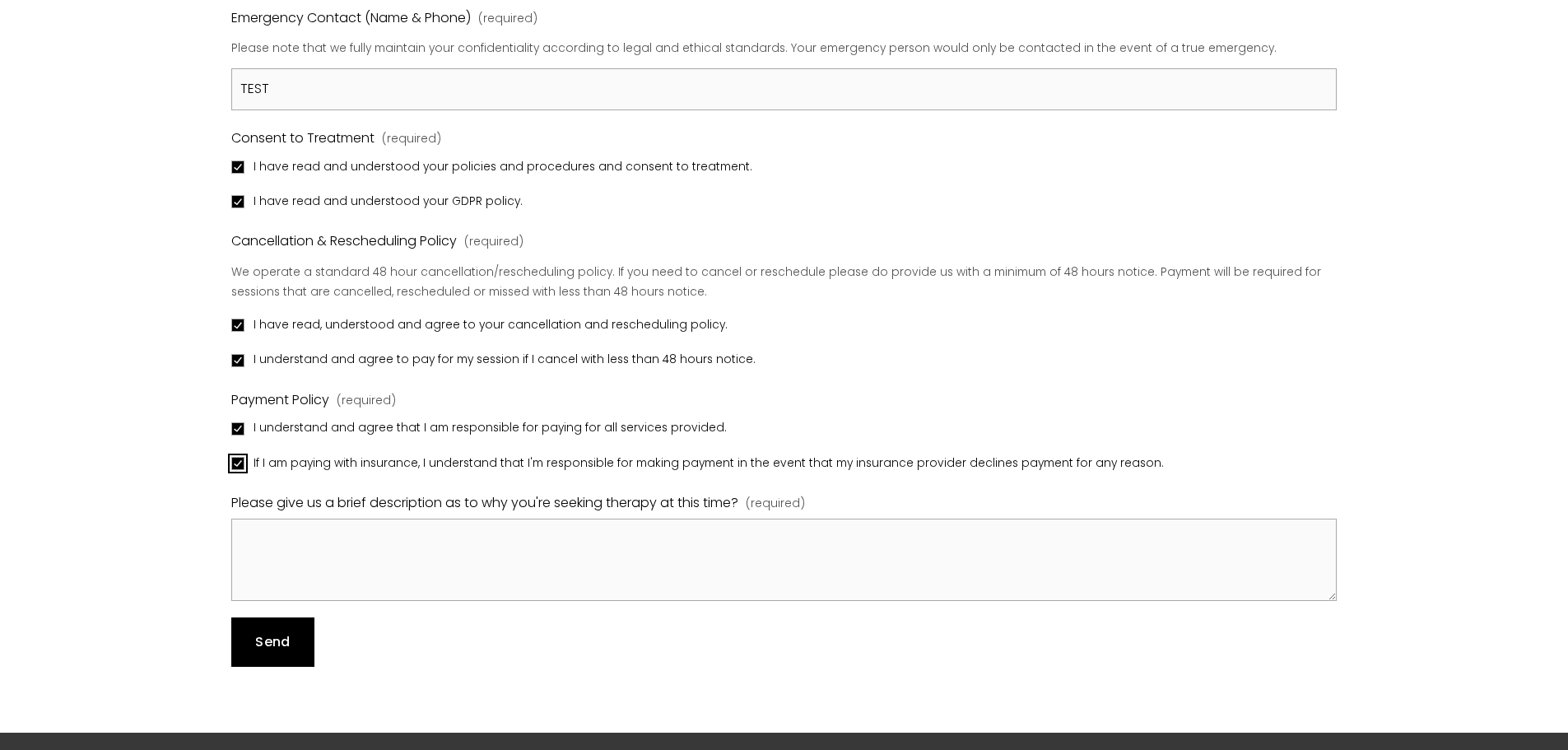
scroll to position [1646, 0]
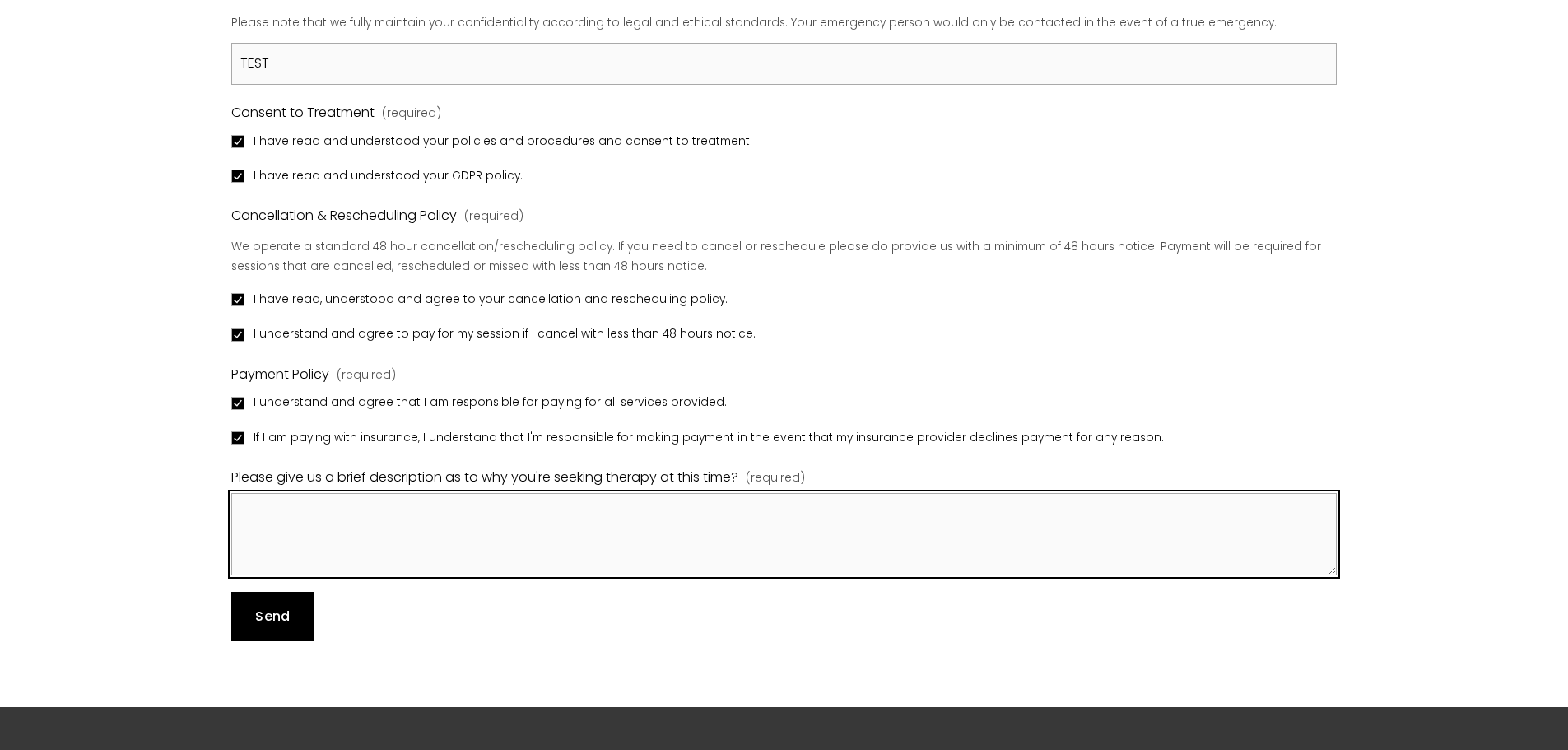
click at [357, 552] on textarea "Please give us a brief description as to why you're seeking therapy at this tim…" at bounding box center [784, 534] width 1106 height 82
paste textarea "TEST"
type textarea "TEST"
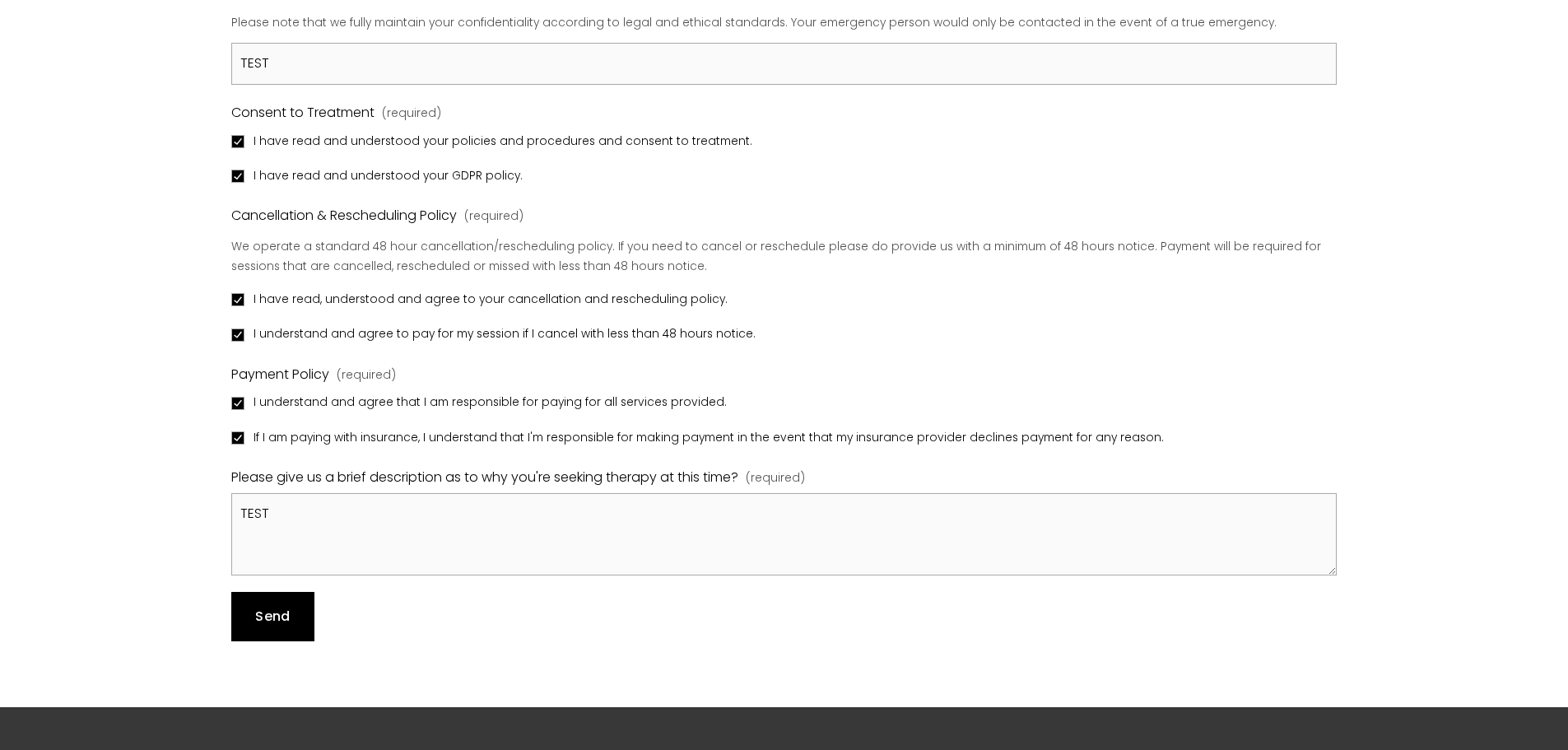
click at [272, 626] on span "Send" at bounding box center [272, 616] width 34 height 19
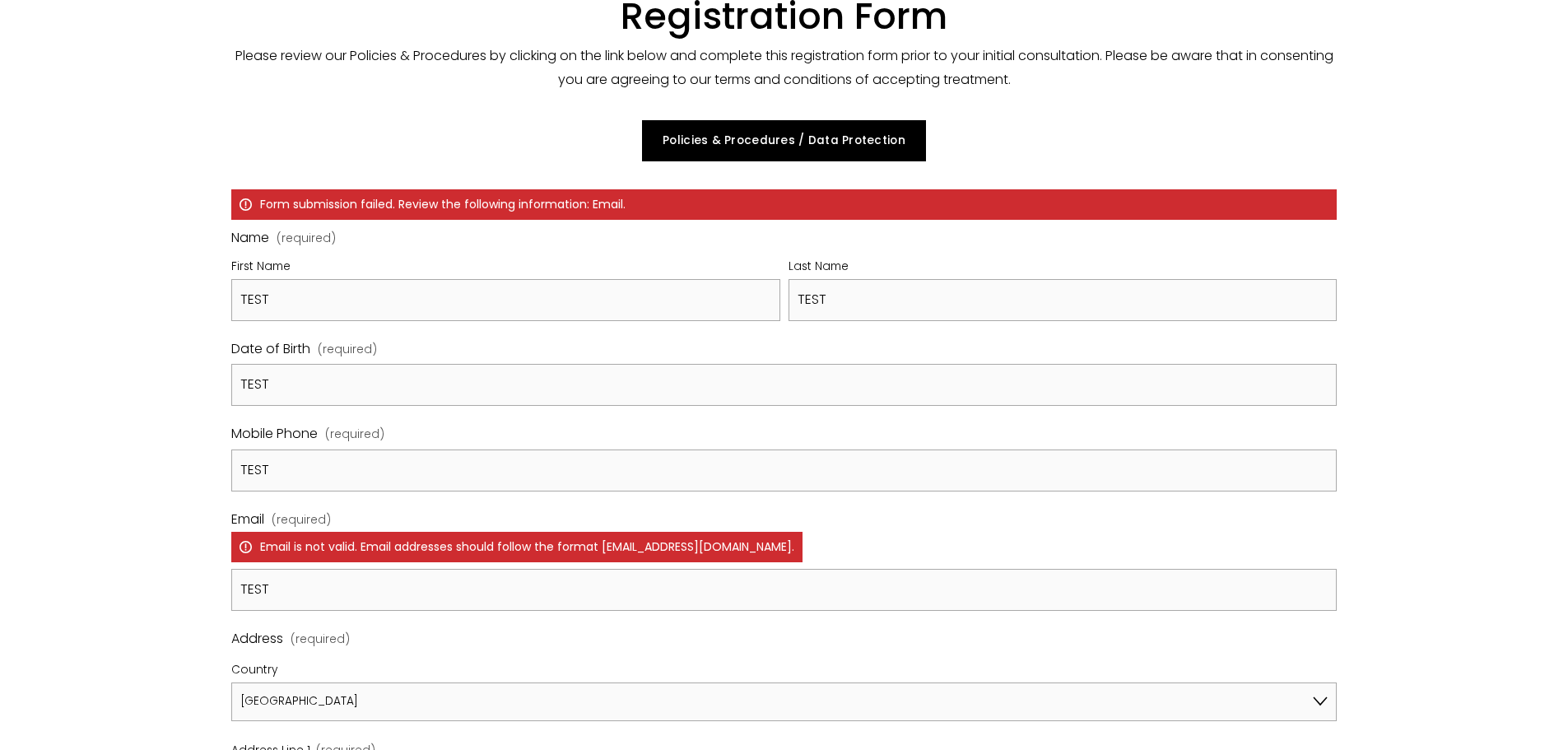
scroll to position [306, 0]
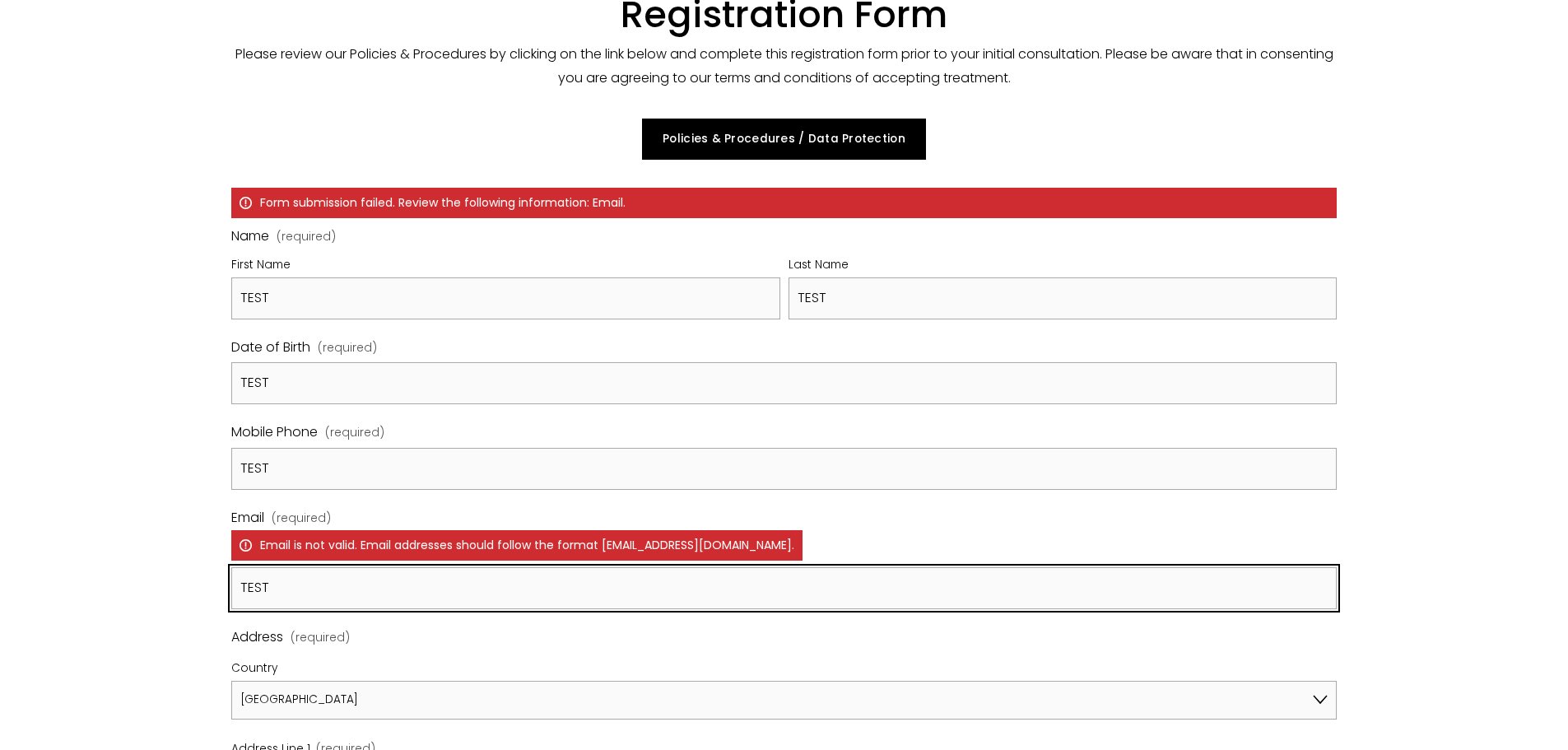
click at [413, 609] on input "TEST" at bounding box center [784, 588] width 1106 height 42
type input "[EMAIL_ADDRESS][DOMAIN_NAME]"
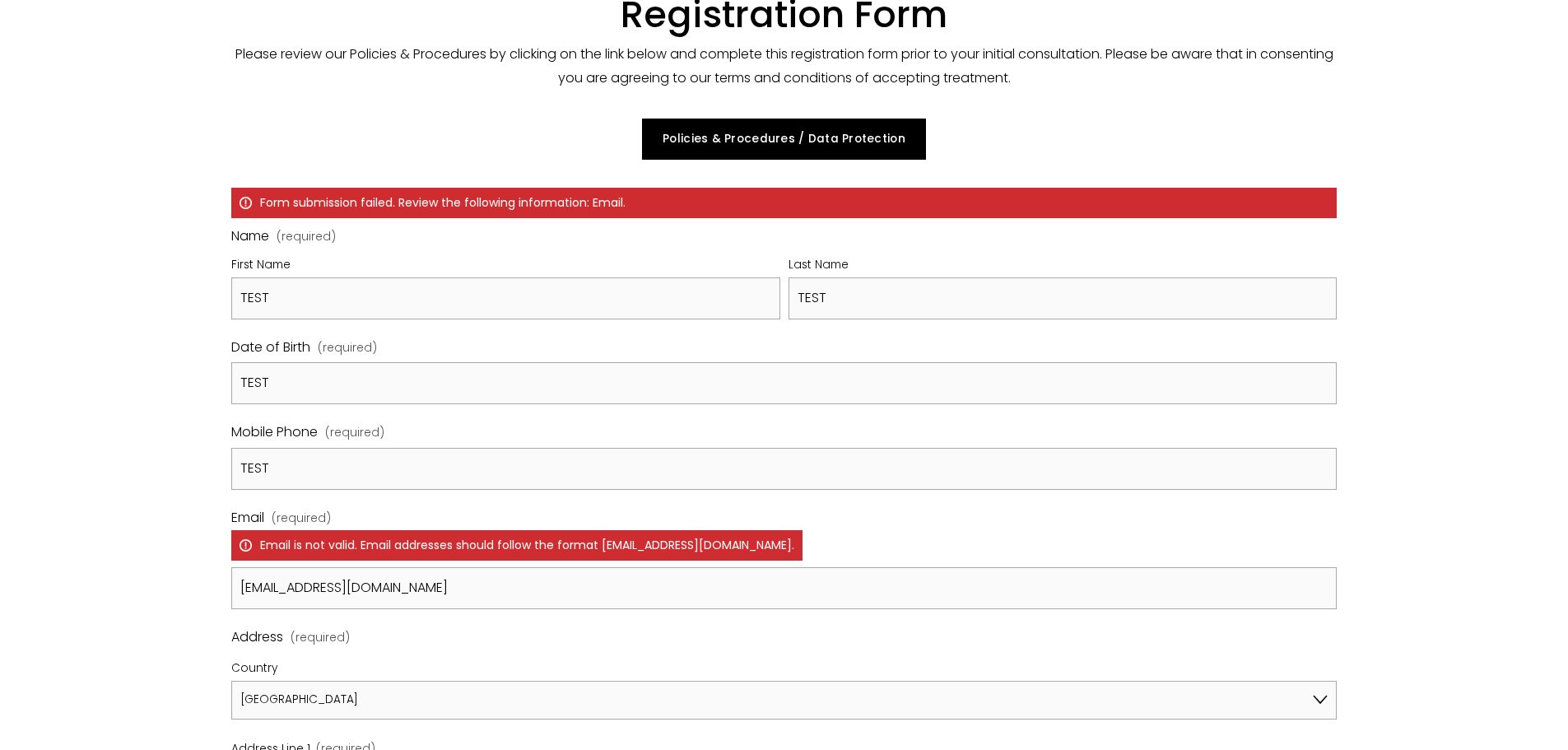
type input "[STREET_ADDRESS][PERSON_NAME]"
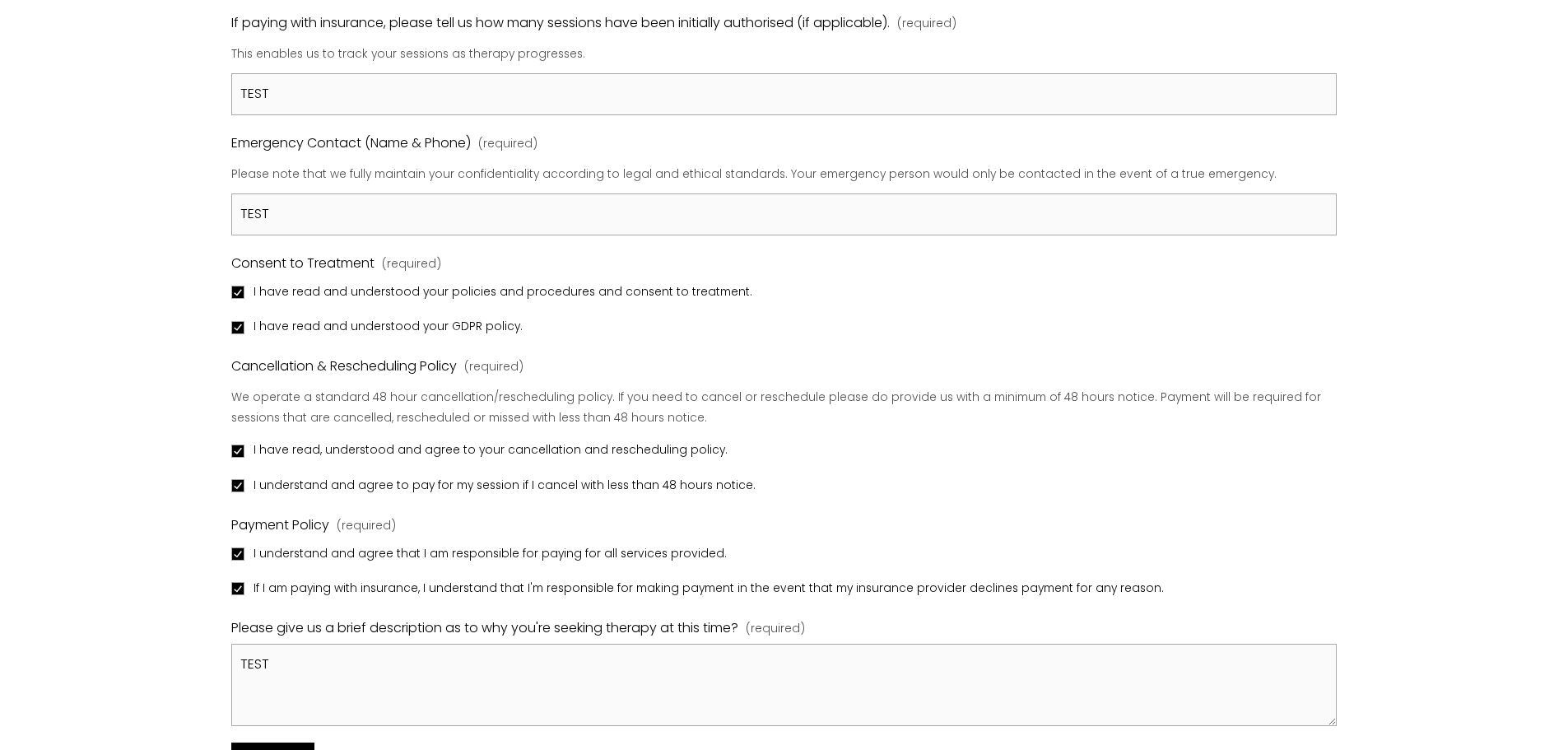
scroll to position [1870, 0]
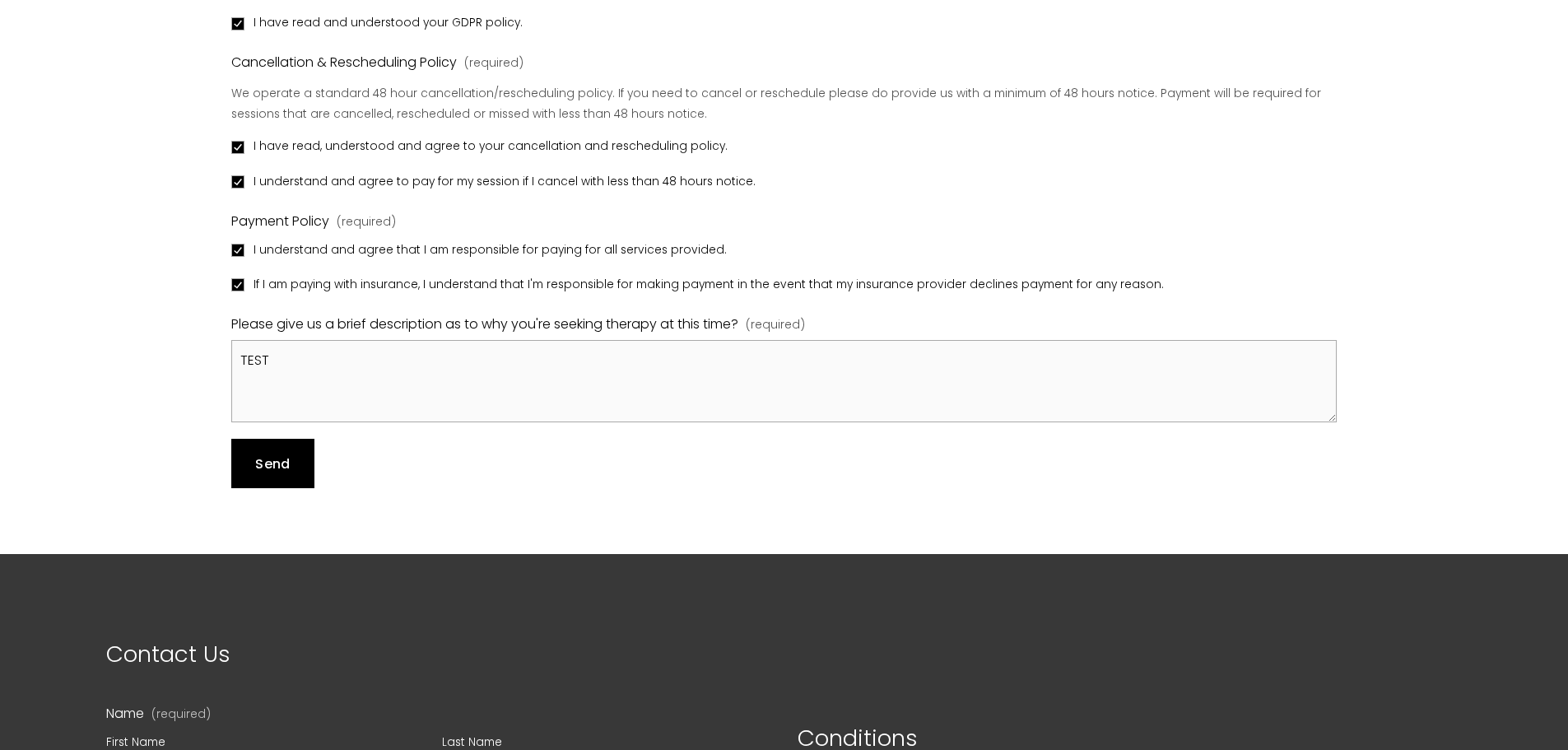
click at [303, 488] on button "Send Send" at bounding box center [273, 464] width 83 height 50
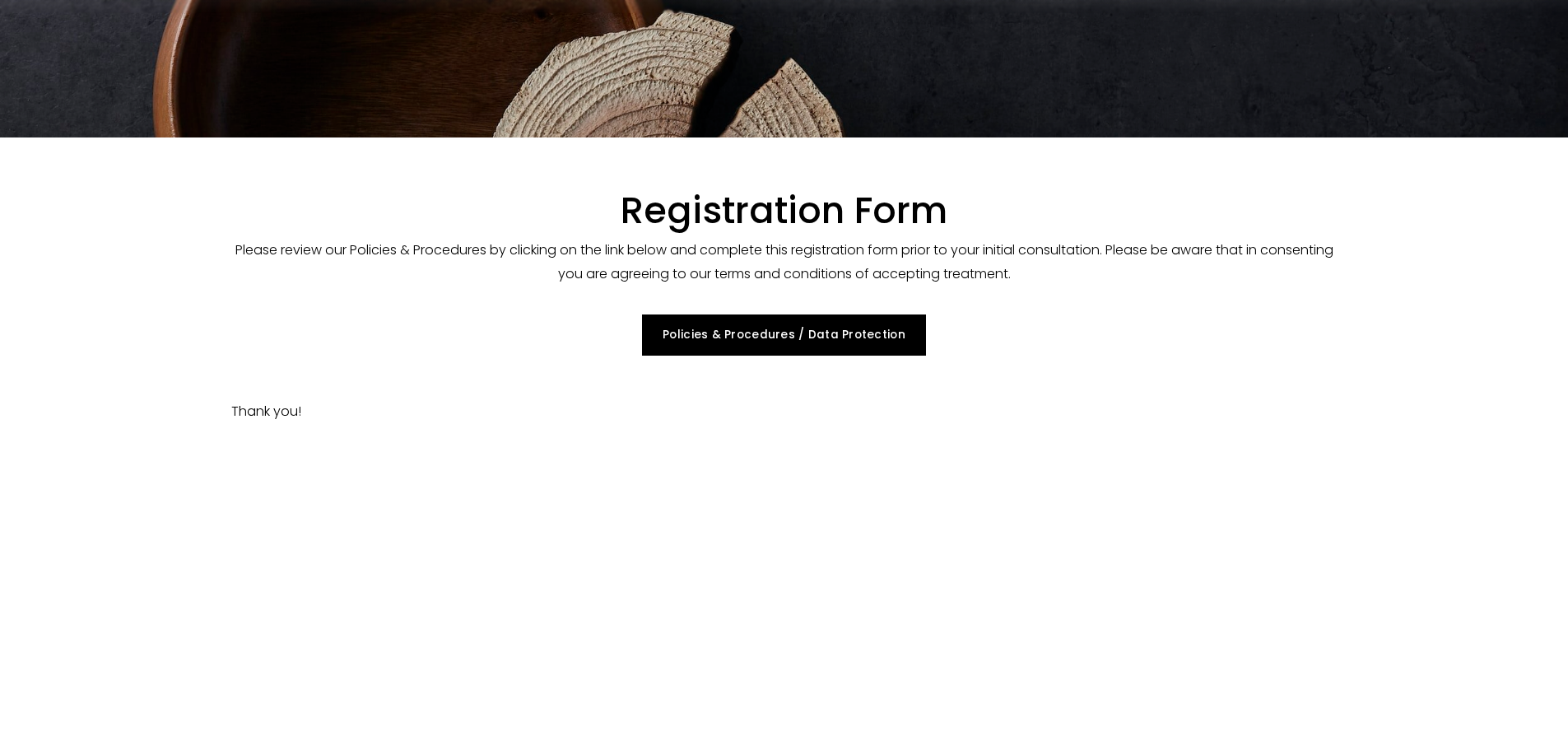
scroll to position [0, 0]
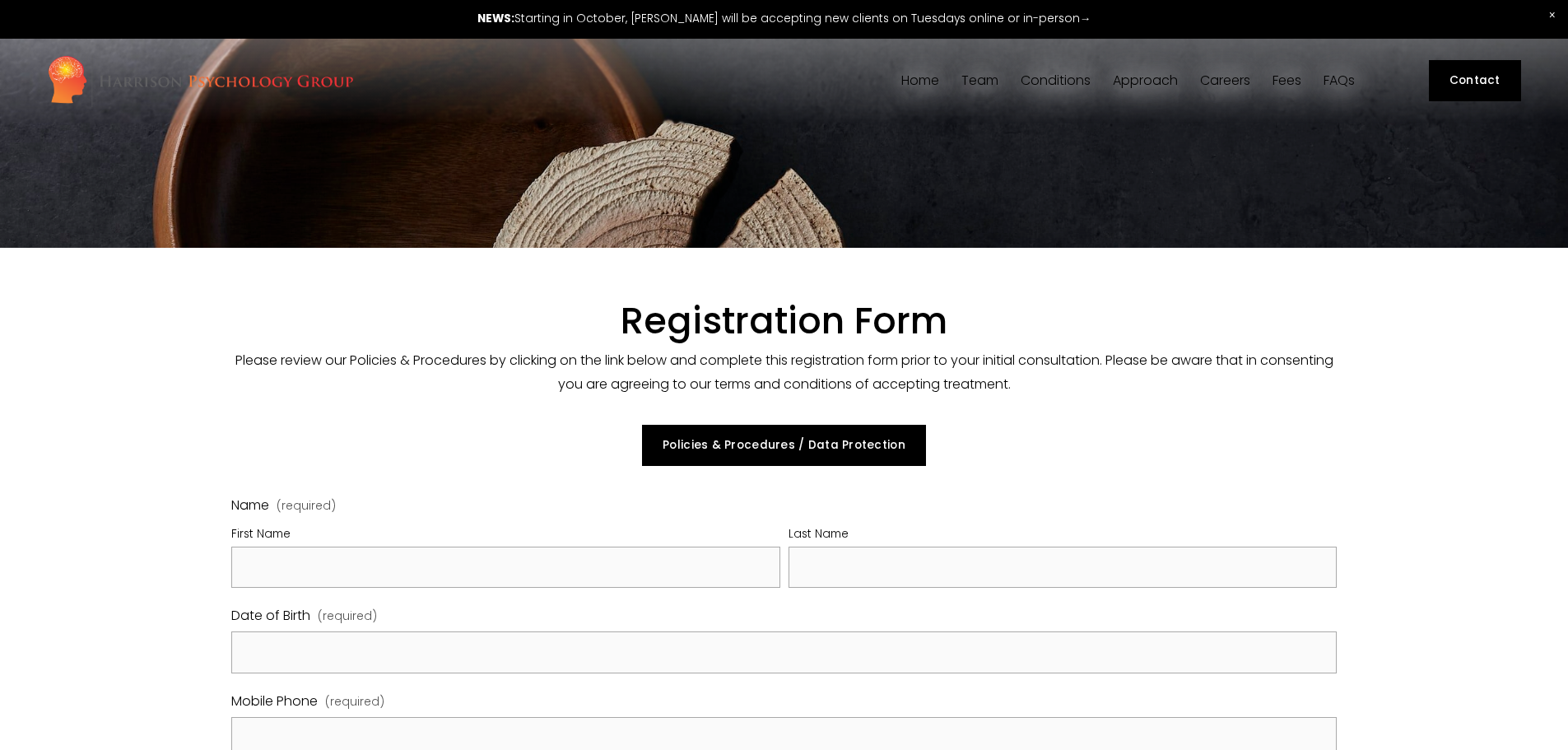
select select "GB"
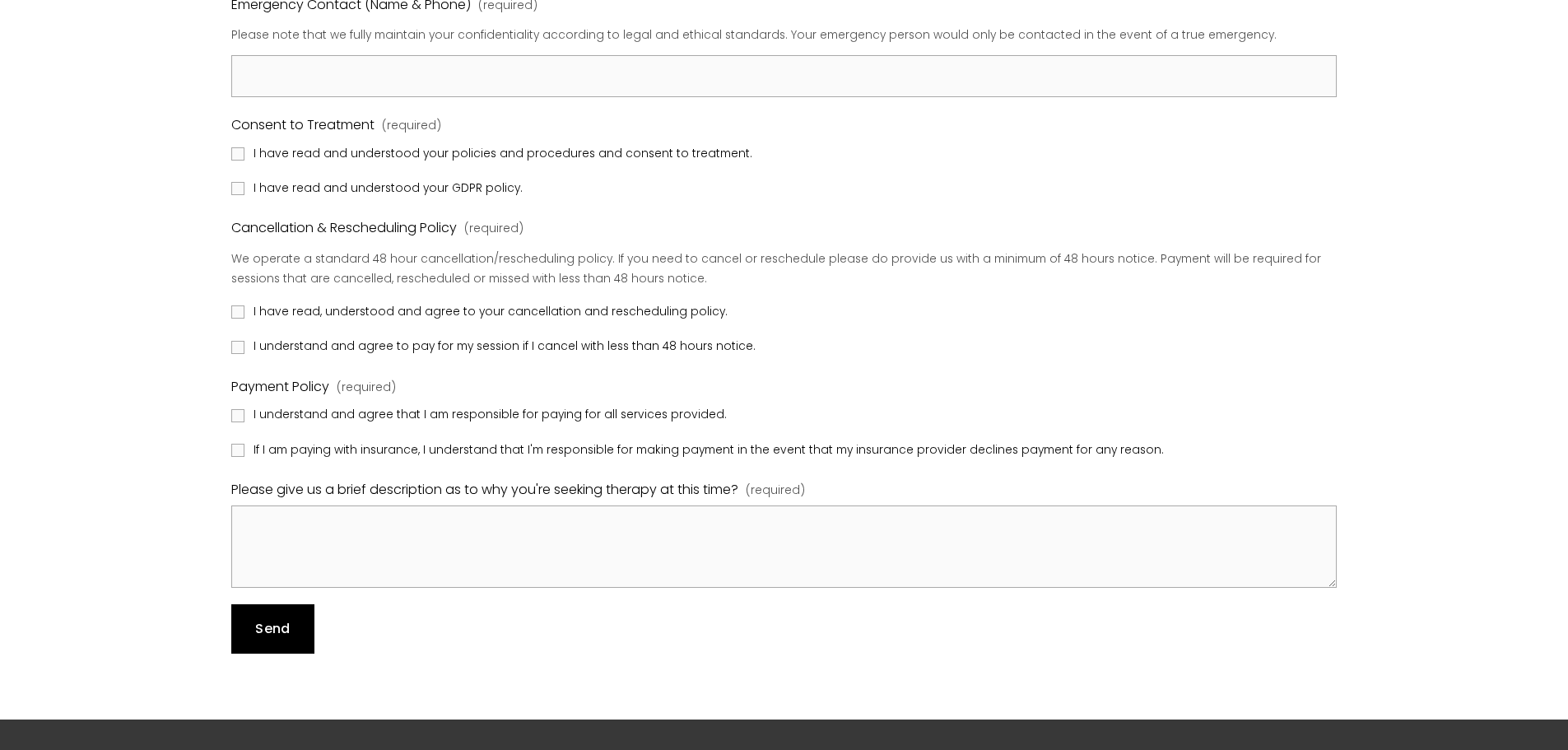
scroll to position [1646, 0]
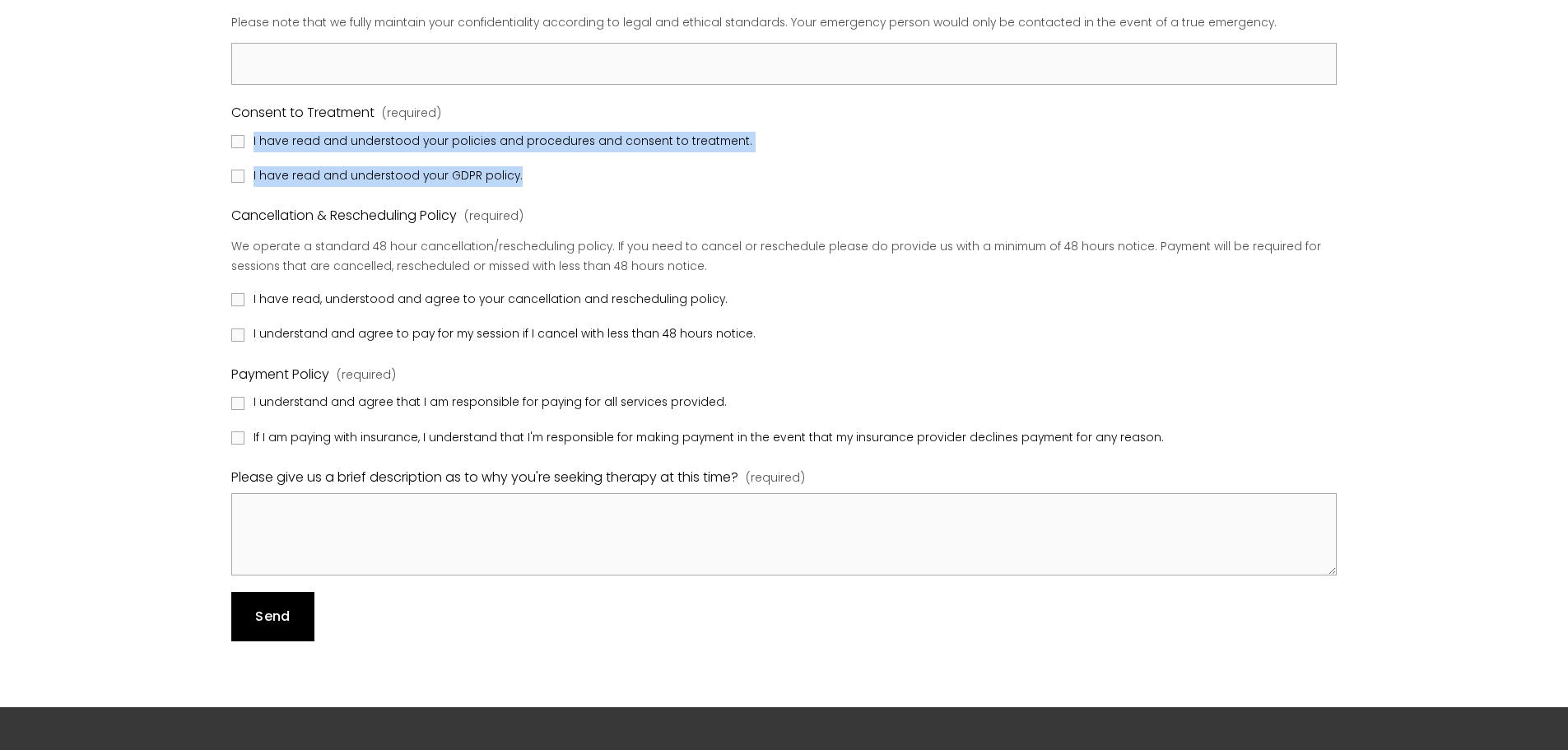
drag, startPoint x: 534, startPoint y: 209, endPoint x: 255, endPoint y: 169, distance: 281.9
click at [255, 169] on fieldset "Consent to Treatment (required) I have read and understood your policies and pr…" at bounding box center [784, 145] width 1106 height 87
copy fieldset "I have read and understood your policies and procedures and consent to treatmen…"
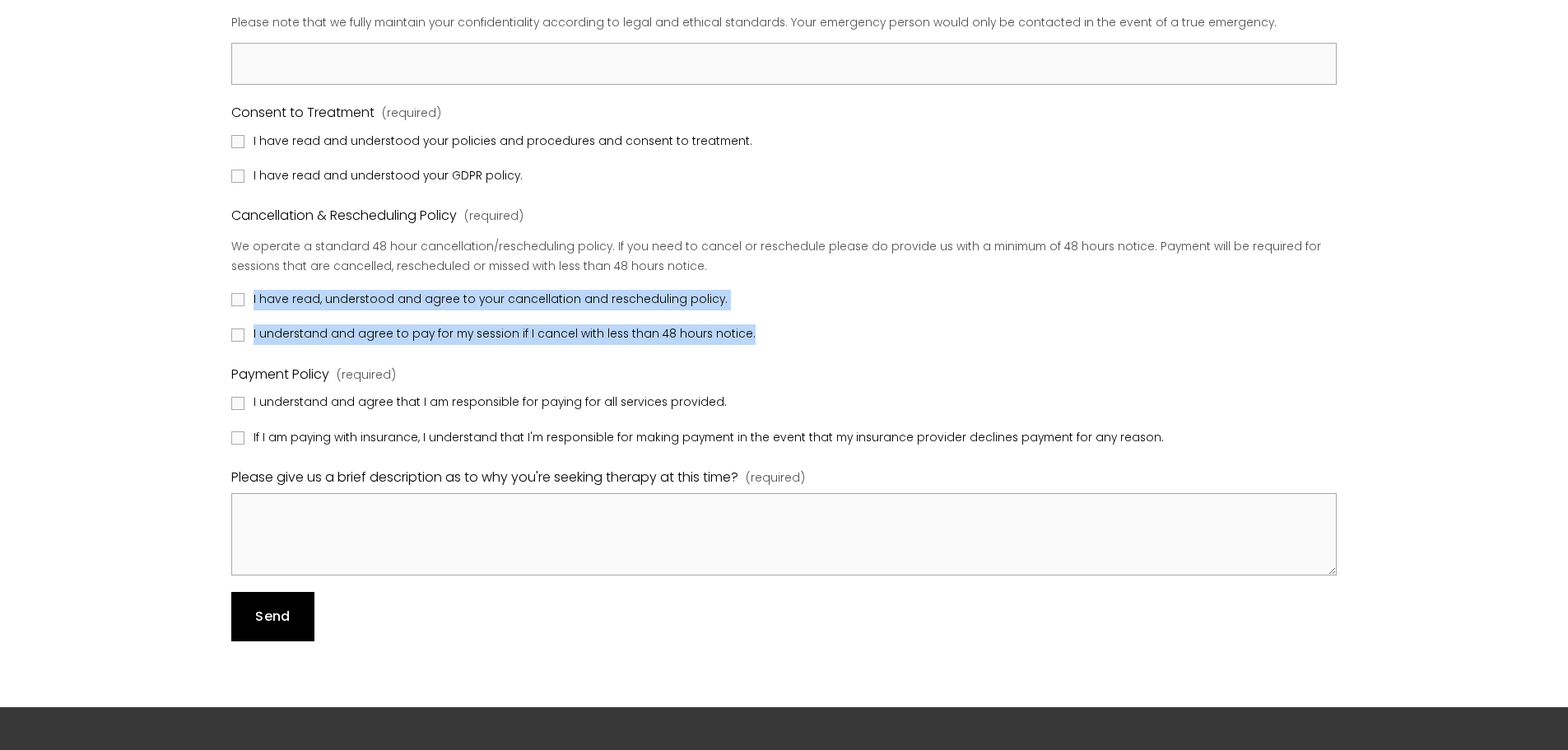
drag, startPoint x: 780, startPoint y: 374, endPoint x: 249, endPoint y: 341, distance: 532.0
click at [249, 341] on fieldset "Cancellation & Rescheduling Policy (required) We operate a standard 48 hour can…" at bounding box center [784, 275] width 1106 height 142
copy fieldset "I have read, understood and agree to your cancellation and rescheduling policy.…"
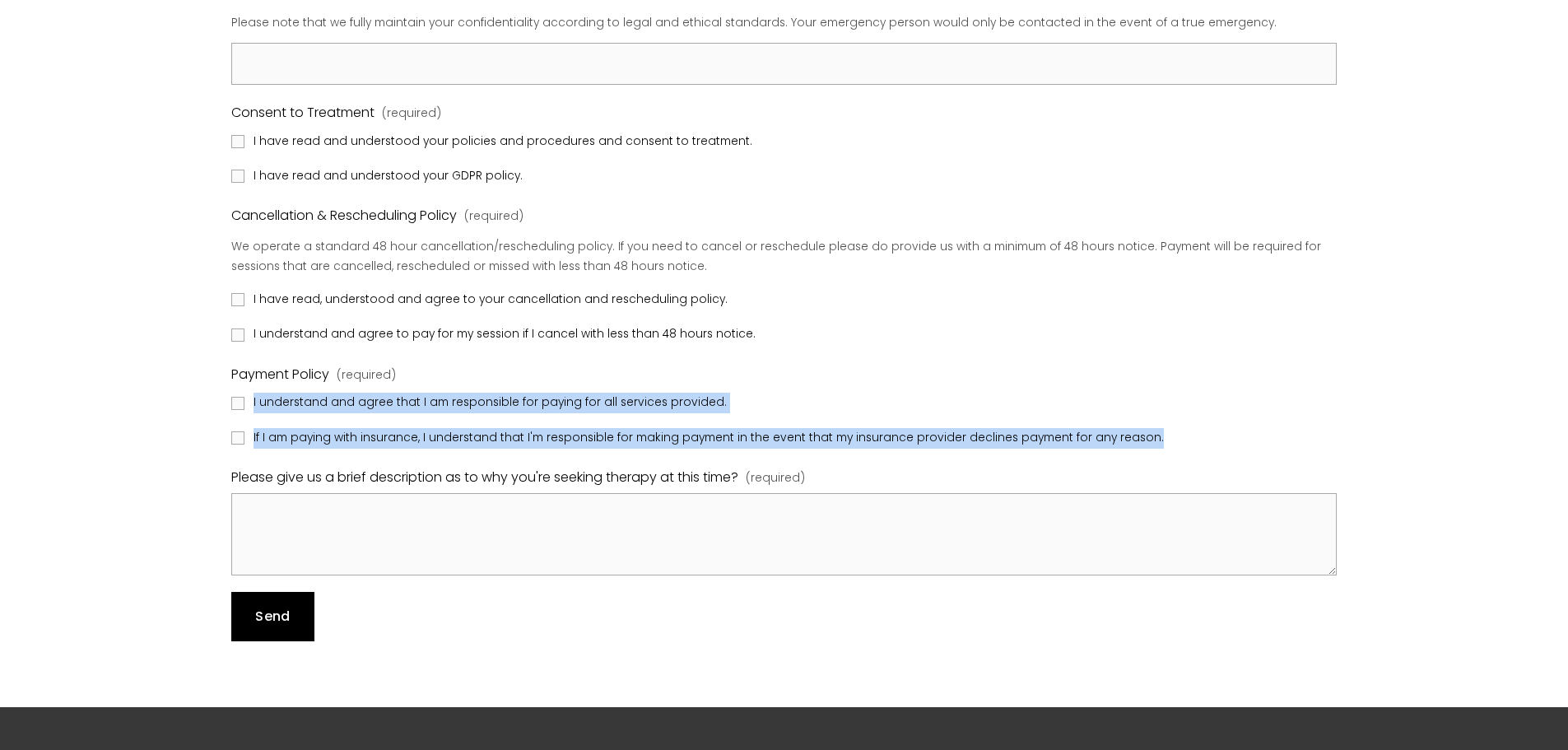
drag, startPoint x: 1185, startPoint y: 480, endPoint x: 251, endPoint y: 444, distance: 934.7
click at [251, 444] on fieldset "Payment Policy (required) I understand and agree that I am responsible for payi…" at bounding box center [784, 407] width 1106 height 87
copy fieldset "I understand and agree that I am responsible for paying for all services provid…"
